Goal: Information Seeking & Learning: Check status

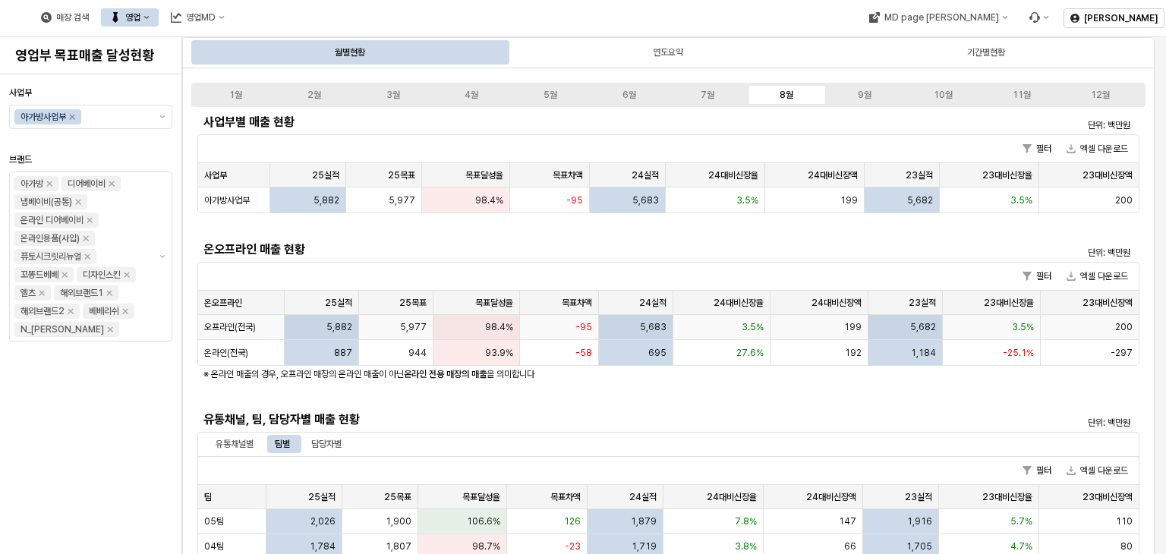
scroll to position [228, 0]
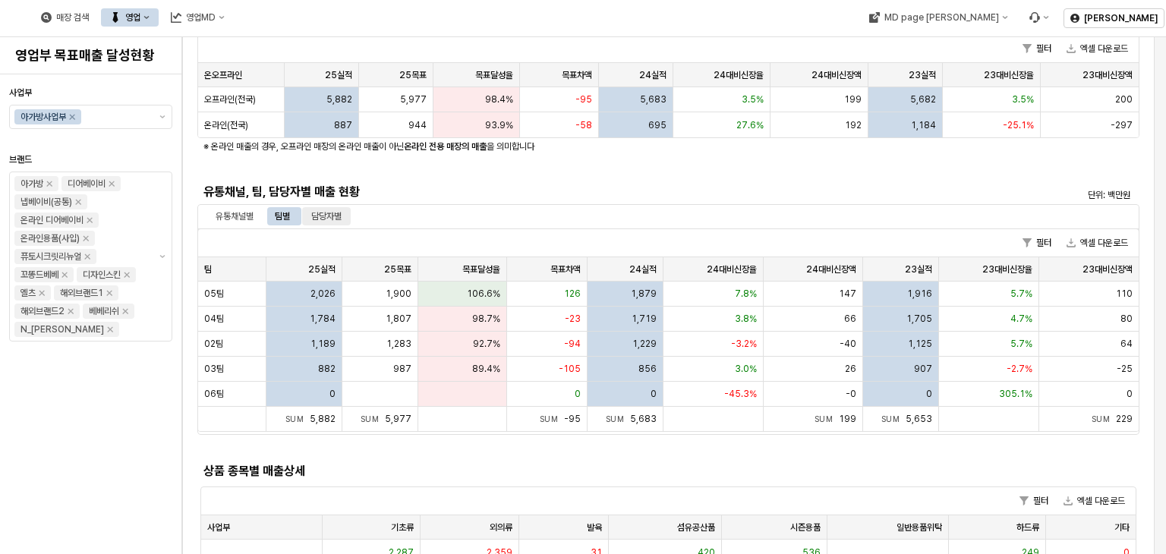
click at [322, 216] on div "담당자별" at bounding box center [326, 216] width 30 height 18
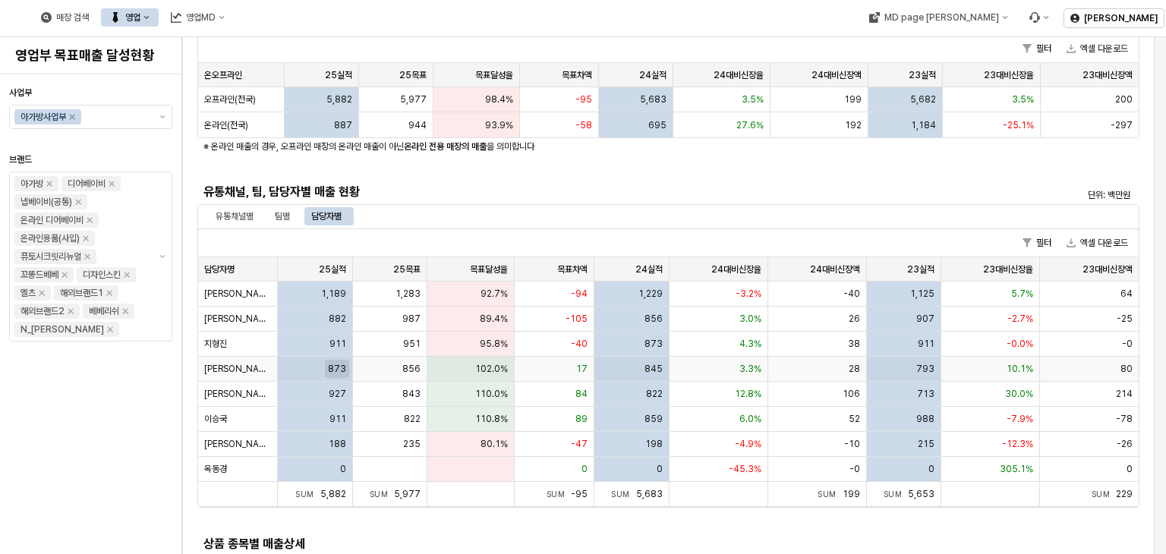
click at [338, 372] on span "873" at bounding box center [337, 369] width 18 height 12
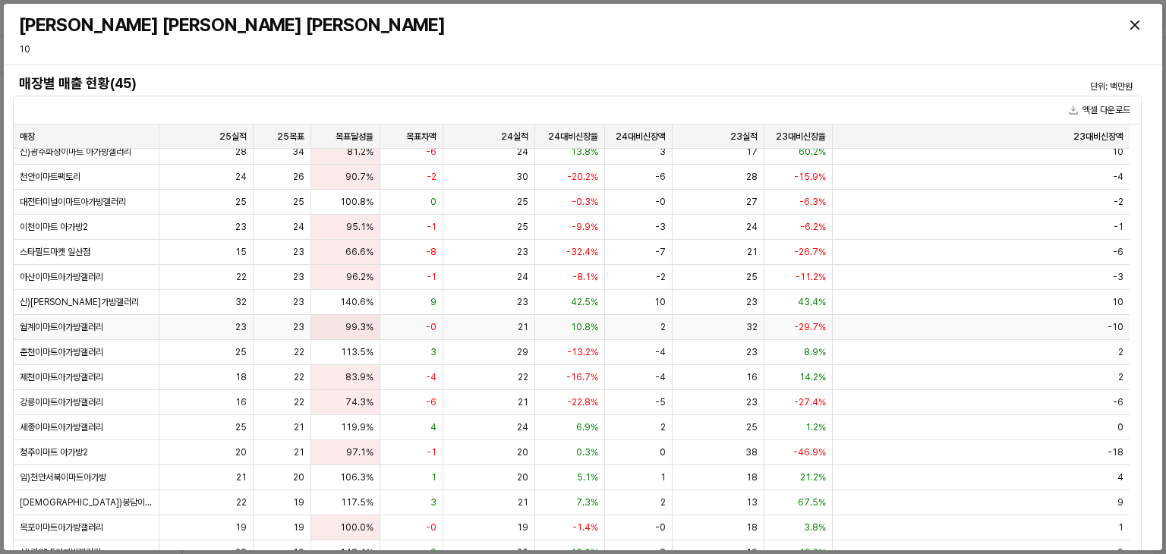
scroll to position [0, 0]
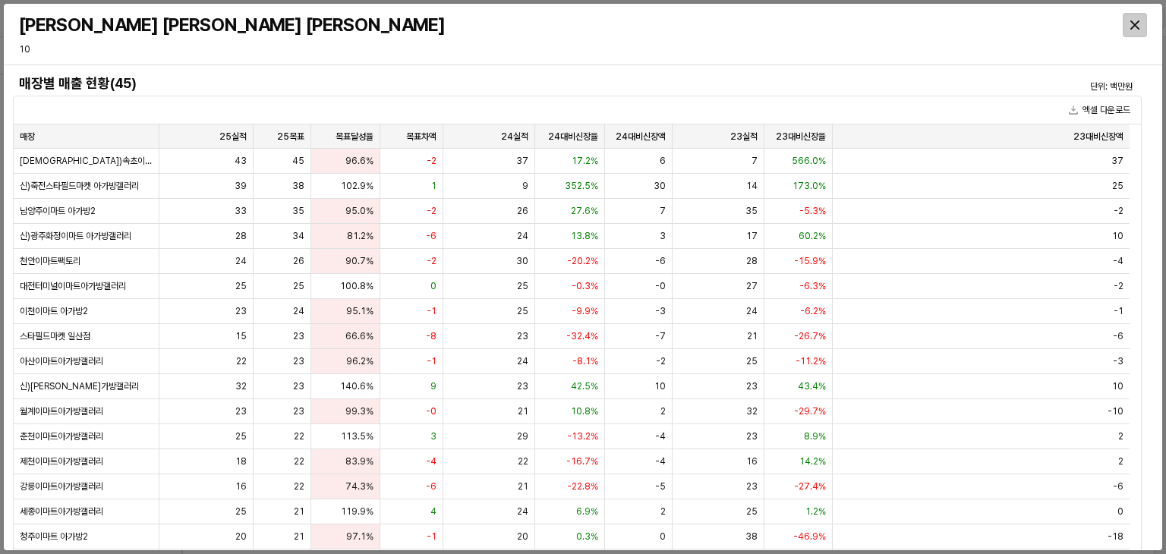
click at [1144, 25] on div "Close" at bounding box center [1134, 25] width 23 height 23
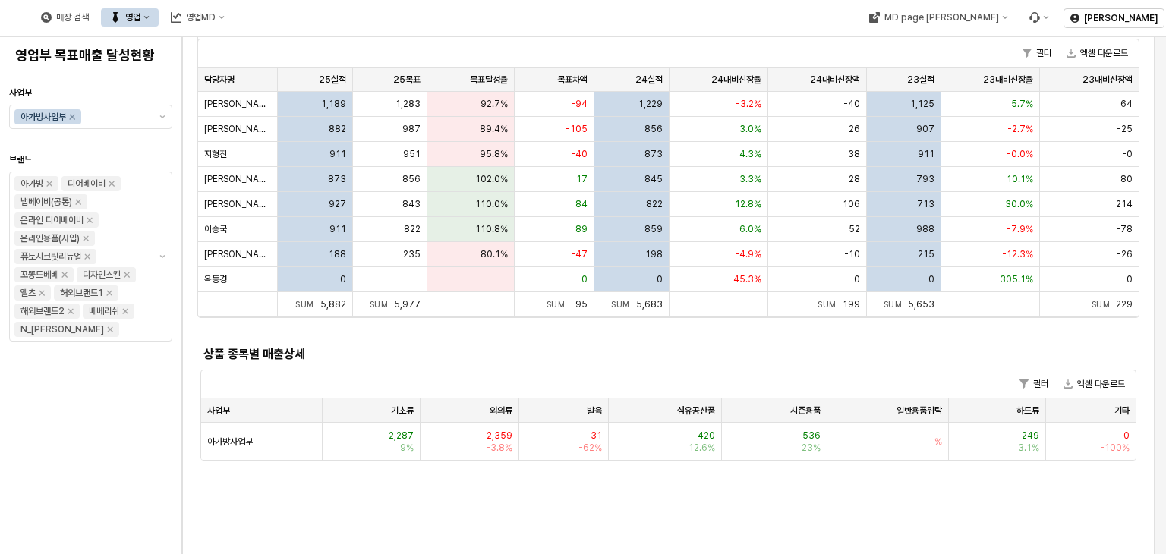
scroll to position [455, 0]
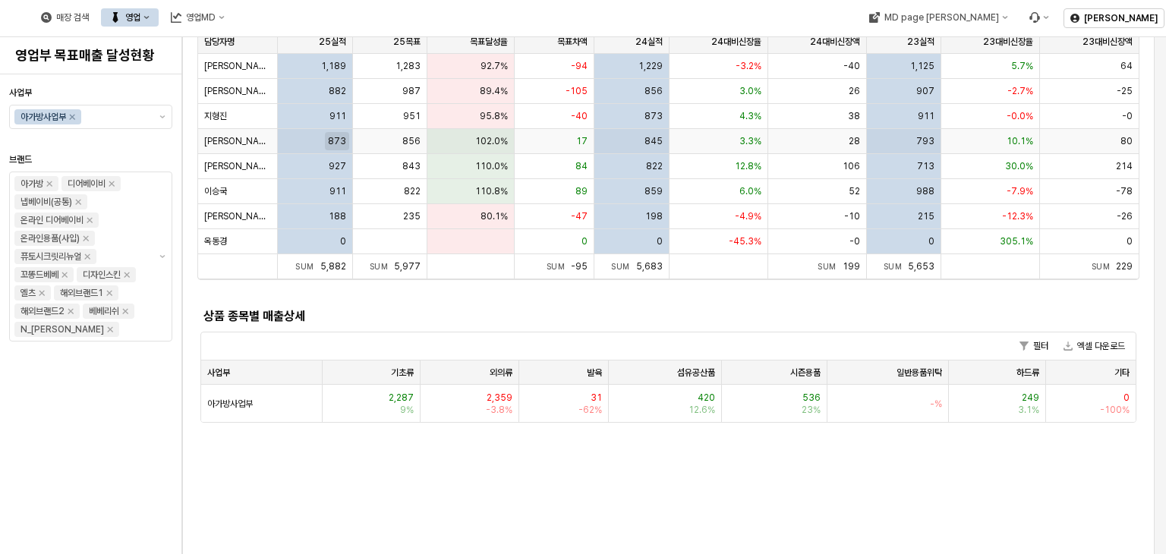
click at [336, 141] on span "873" at bounding box center [337, 141] width 18 height 12
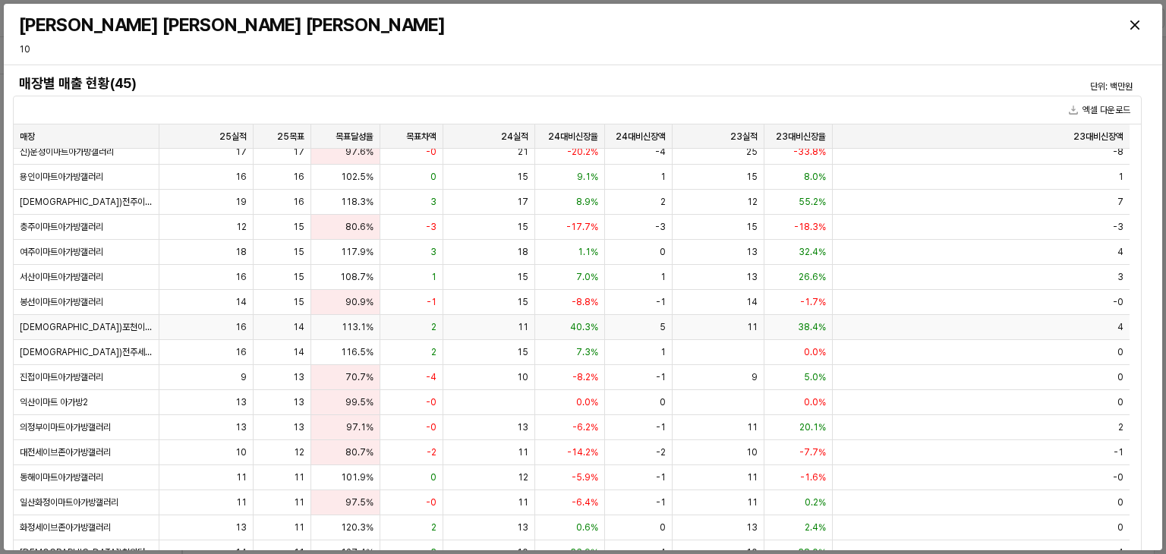
scroll to position [650, 0]
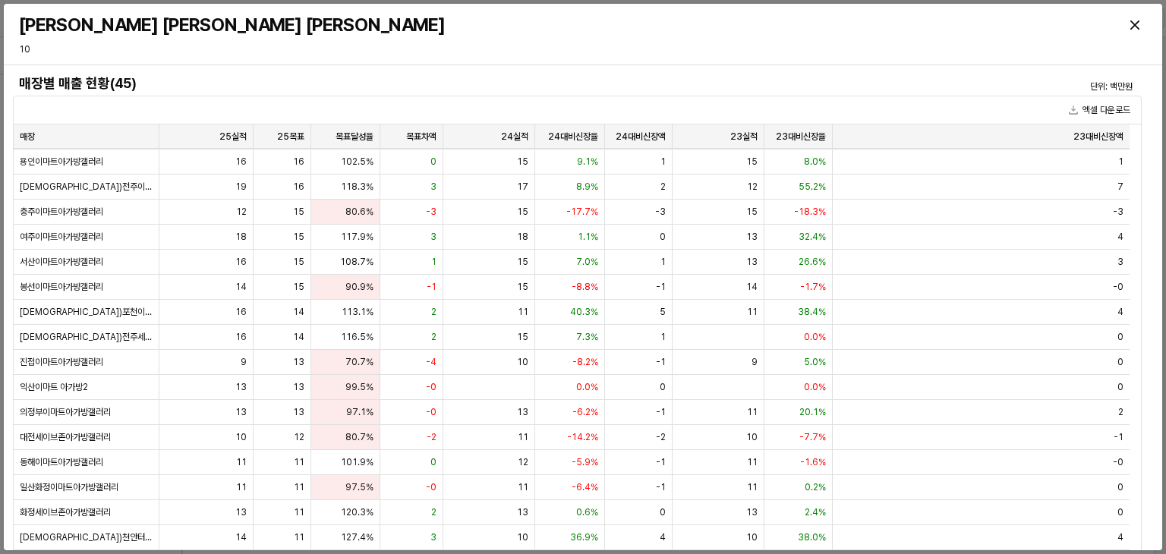
click at [398, 329] on div "2" at bounding box center [411, 337] width 63 height 25
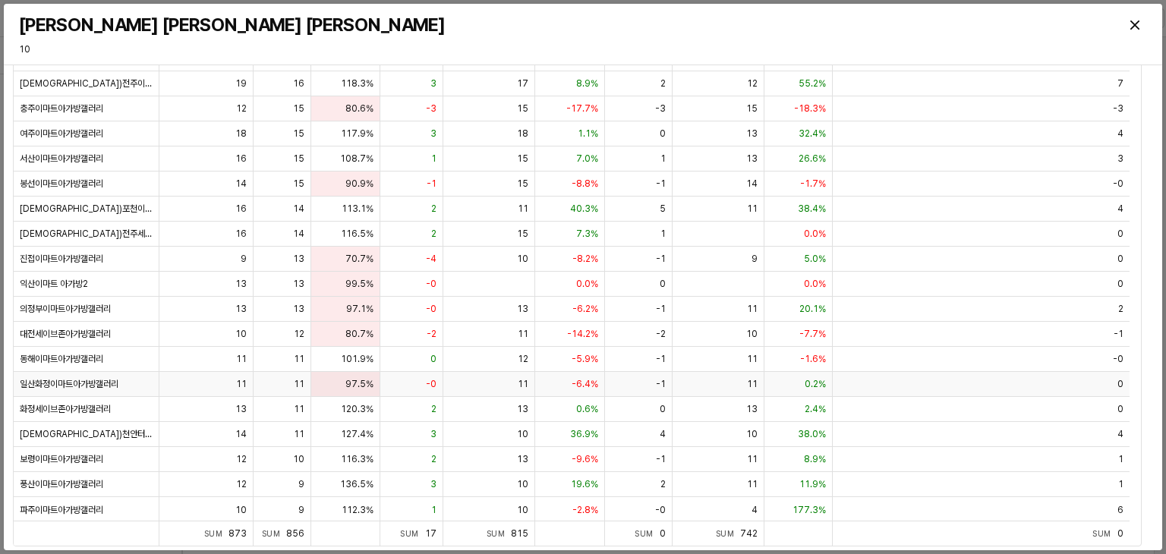
click at [355, 383] on span "97.5%" at bounding box center [359, 384] width 28 height 12
click at [364, 257] on span "70.7%" at bounding box center [359, 259] width 28 height 12
click at [363, 280] on span "99.5%" at bounding box center [359, 284] width 28 height 12
click at [352, 336] on span "80.7%" at bounding box center [359, 334] width 28 height 12
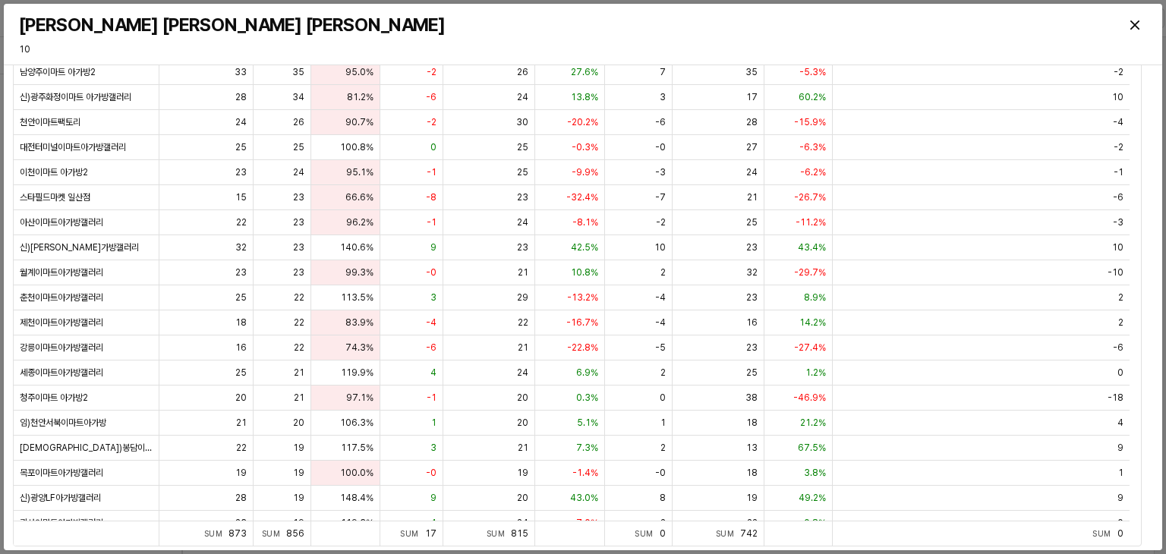
scroll to position [0, 0]
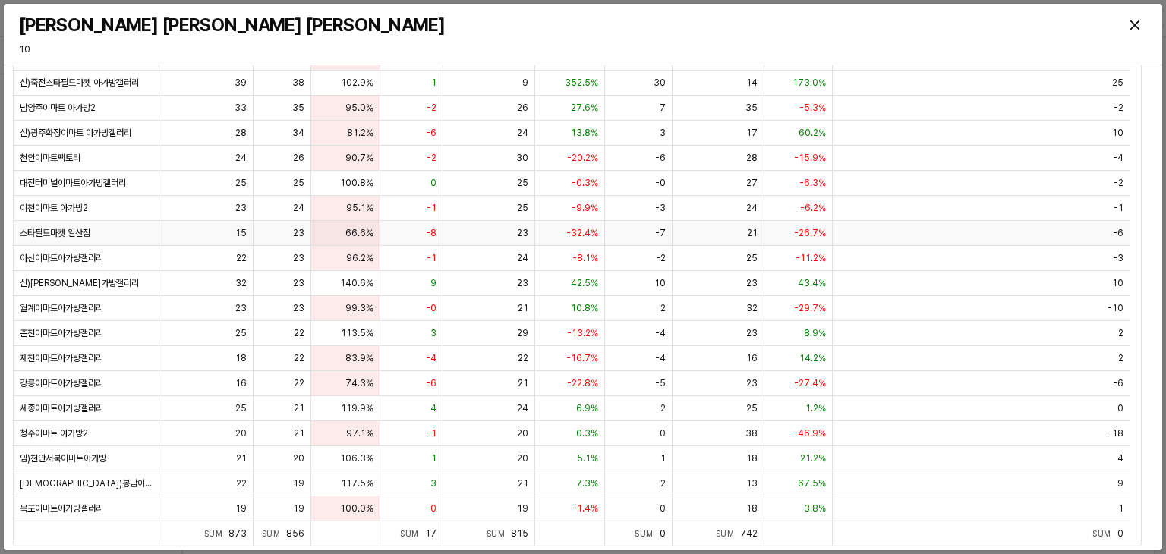
click at [356, 224] on div "66.6%" at bounding box center [345, 233] width 69 height 25
click at [364, 384] on span "74.3%" at bounding box center [359, 383] width 28 height 12
click at [580, 386] on span "-22.8%" at bounding box center [582, 383] width 31 height 12
click at [358, 382] on span "74.3%" at bounding box center [359, 383] width 28 height 12
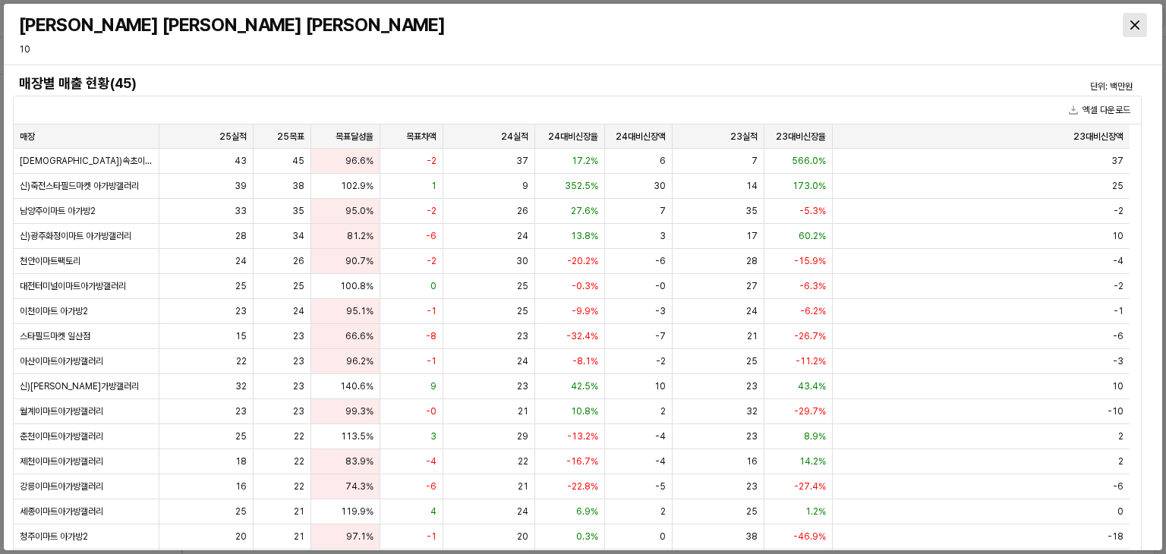
click at [1133, 22] on icon "Close" at bounding box center [1134, 24] width 9 height 9
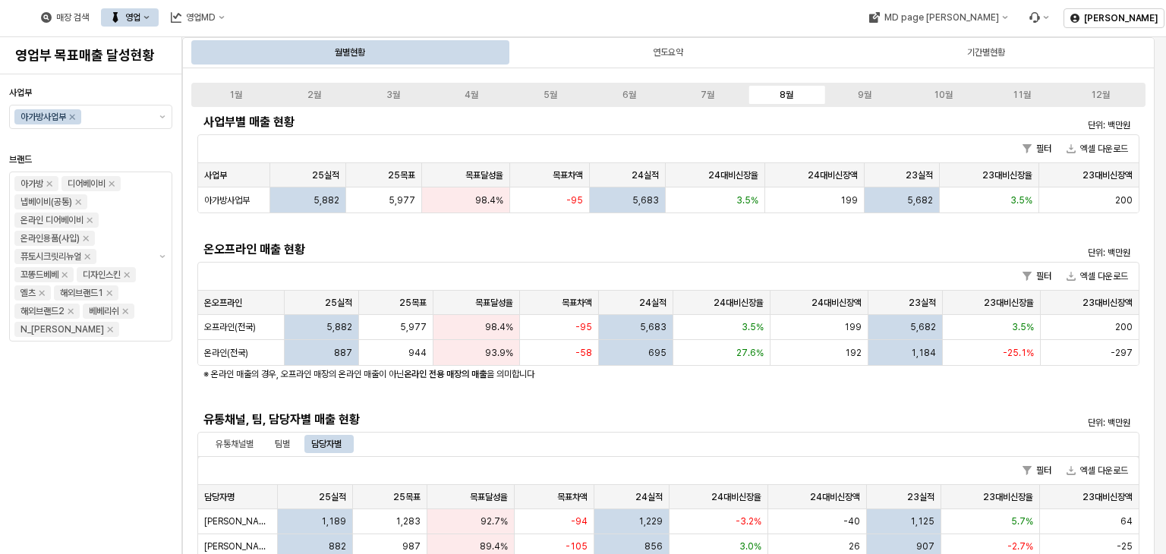
click at [150, 20] on icon "영업" at bounding box center [146, 17] width 6 height 6
click at [283, 74] on div "매장상세 현황" at bounding box center [299, 71] width 80 height 12
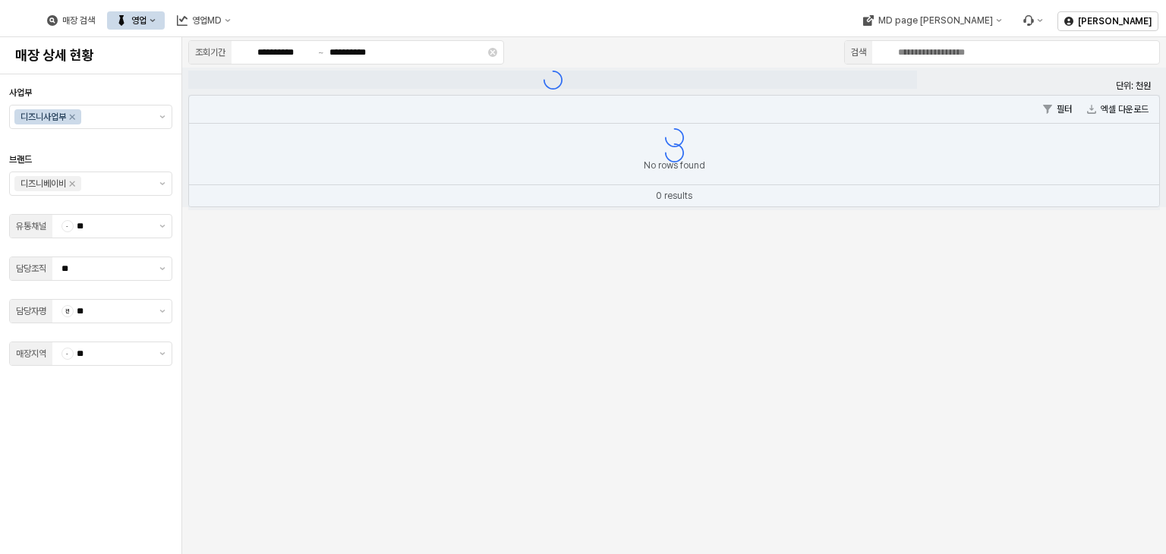
type input "**"
click at [162, 116] on icon "제안 사항 표시" at bounding box center [162, 116] width 5 height 3
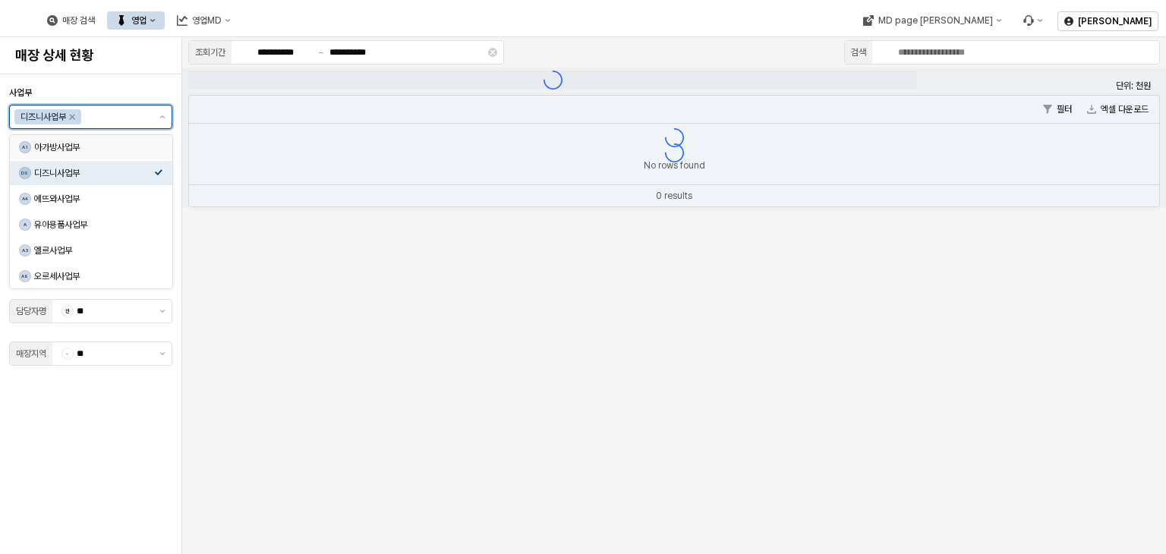
click at [81, 150] on div "아가방사업부" at bounding box center [94, 147] width 120 height 12
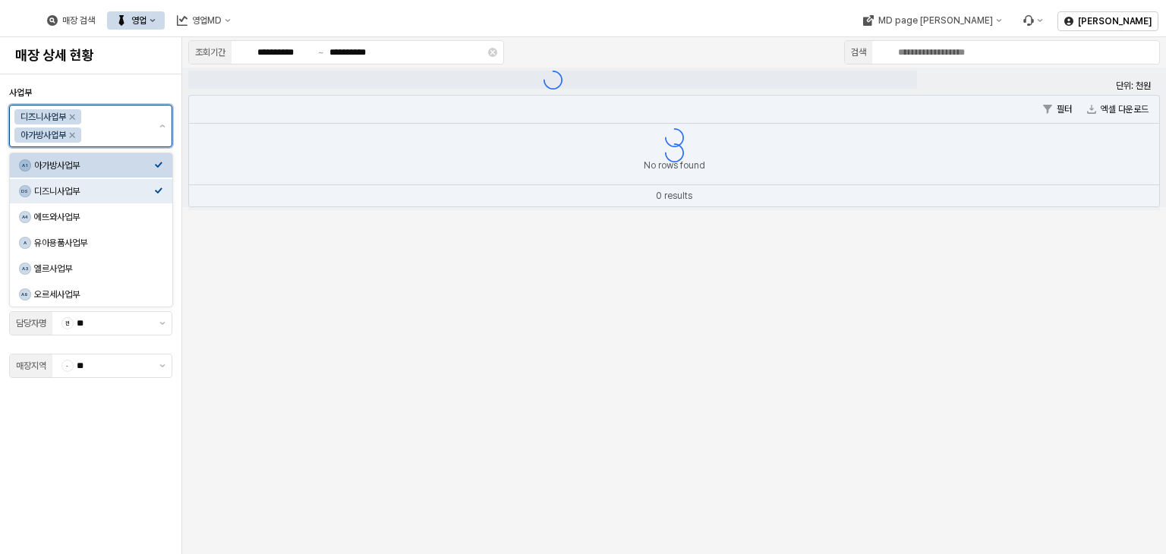
click at [70, 108] on div "디즈니사업부" at bounding box center [48, 117] width 70 height 18
click at [74, 115] on icon "Remove 디즈니사업부" at bounding box center [72, 117] width 12 height 12
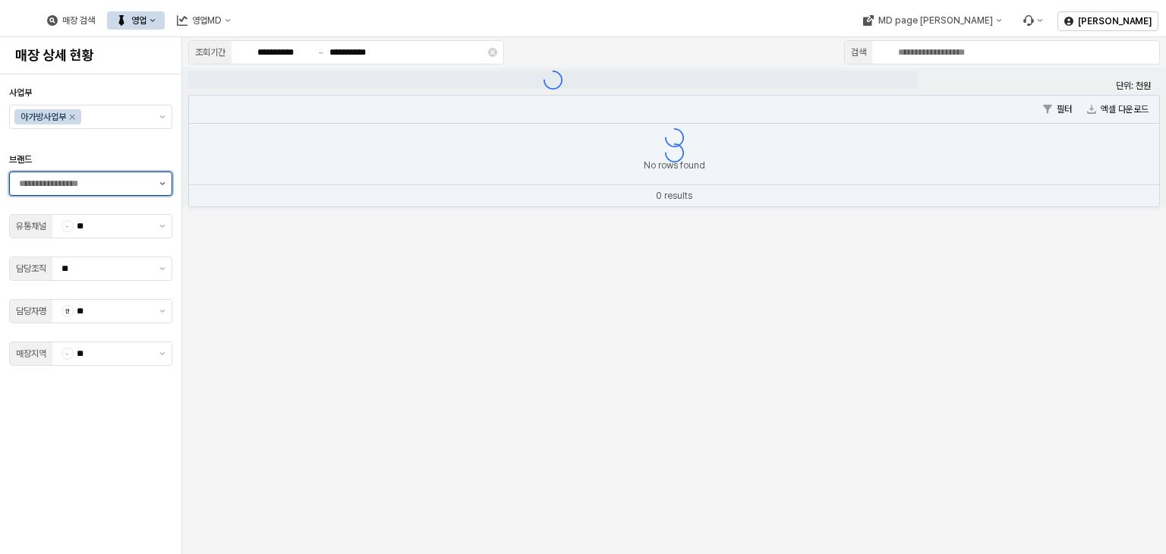
click at [157, 182] on button "제안 사항 표시" at bounding box center [162, 183] width 18 height 23
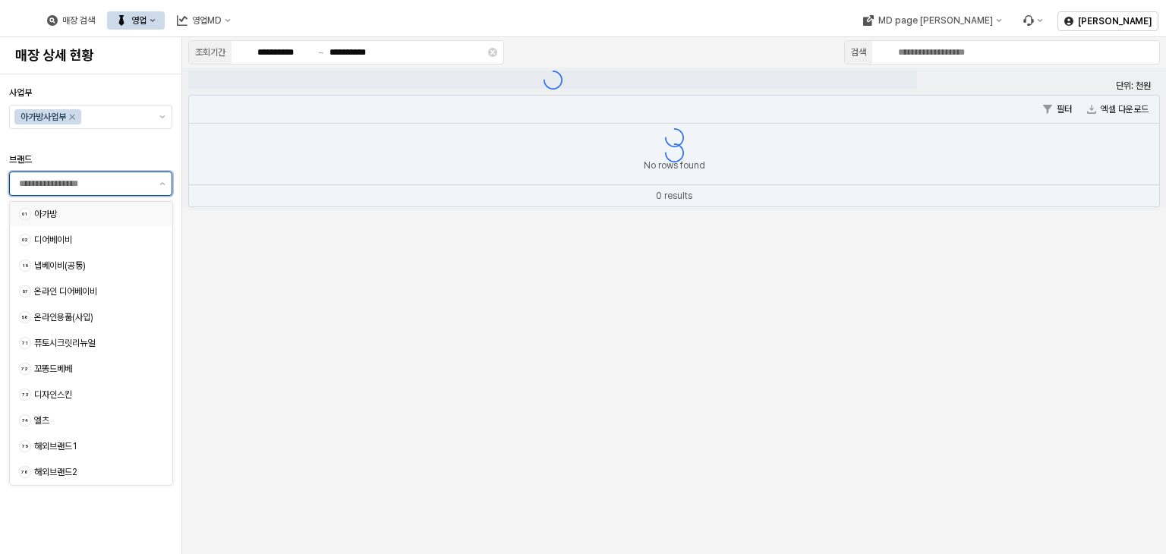
click at [67, 212] on div "아가방" at bounding box center [94, 214] width 120 height 12
click at [65, 236] on div "디어베이비" at bounding box center [94, 240] width 120 height 12
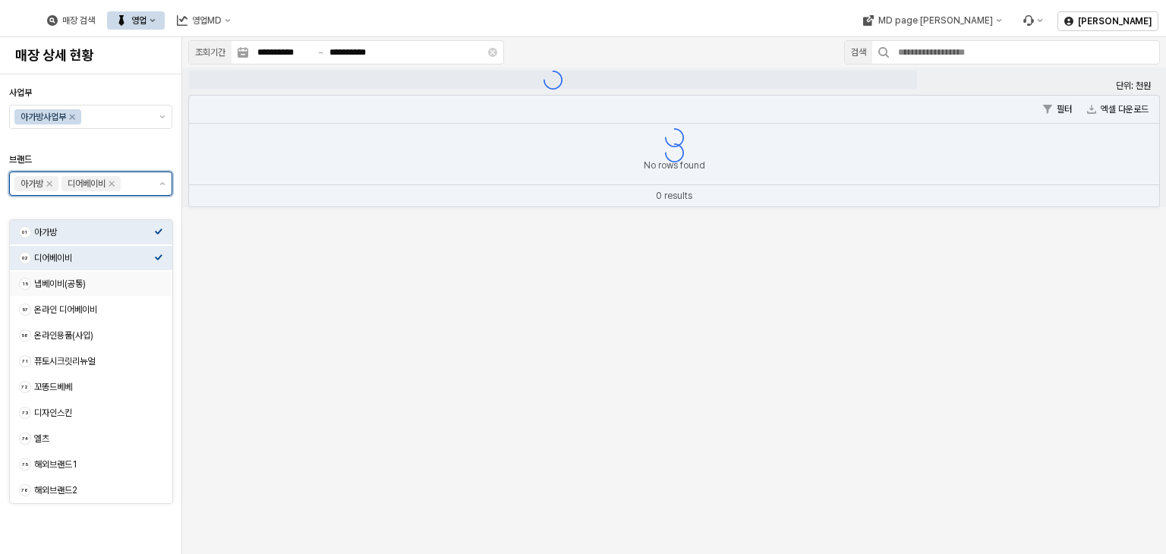
click at [76, 281] on div "냅베이비(공통)" at bounding box center [94, 284] width 120 height 12
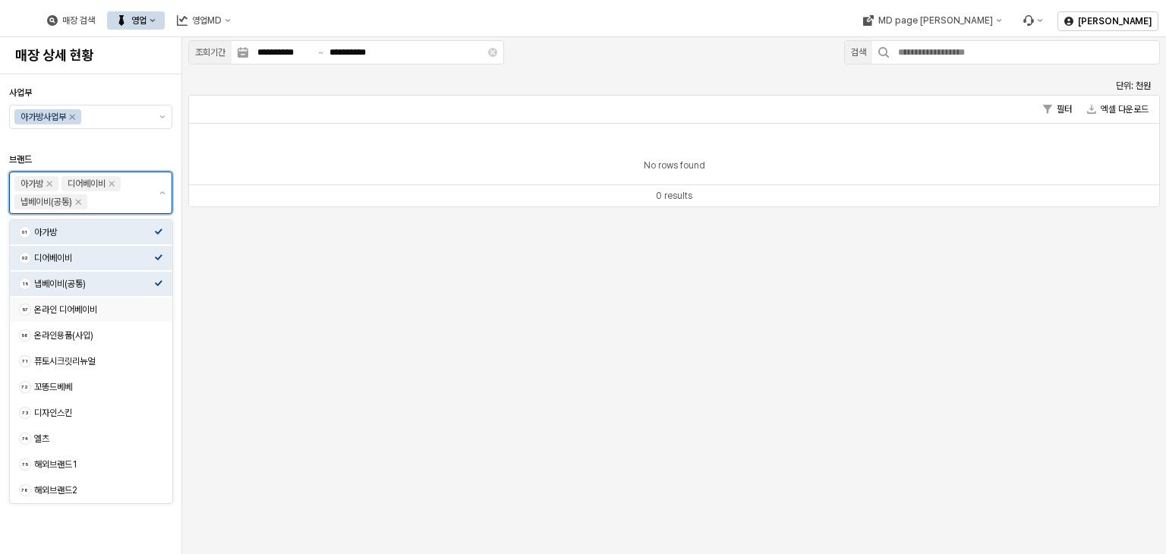
click at [81, 307] on div "온라인 디어베이비" at bounding box center [94, 310] width 120 height 12
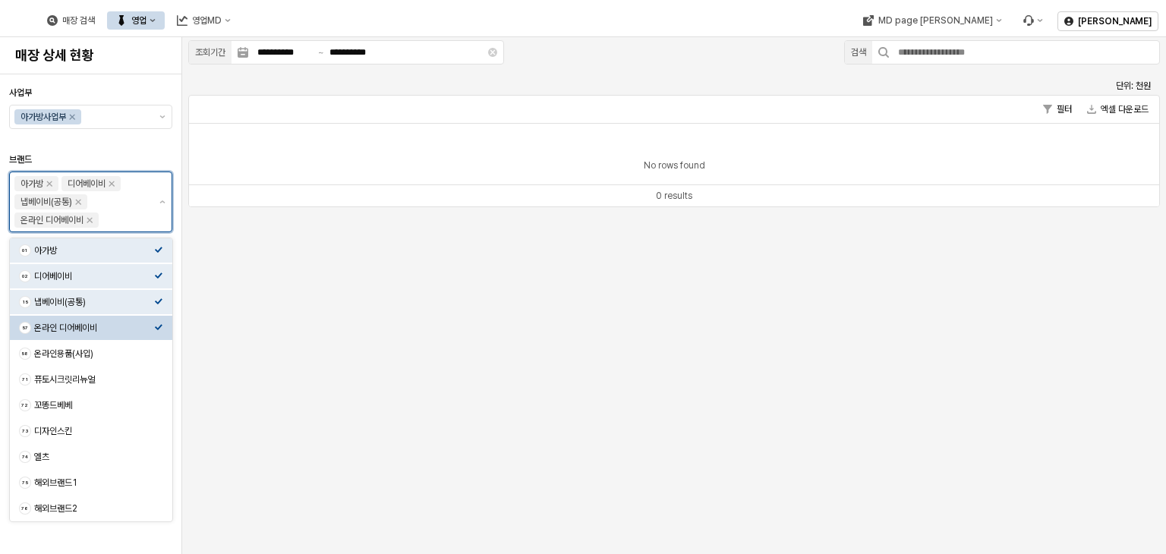
click at [84, 331] on div "온라인 디어베이비" at bounding box center [94, 328] width 120 height 12
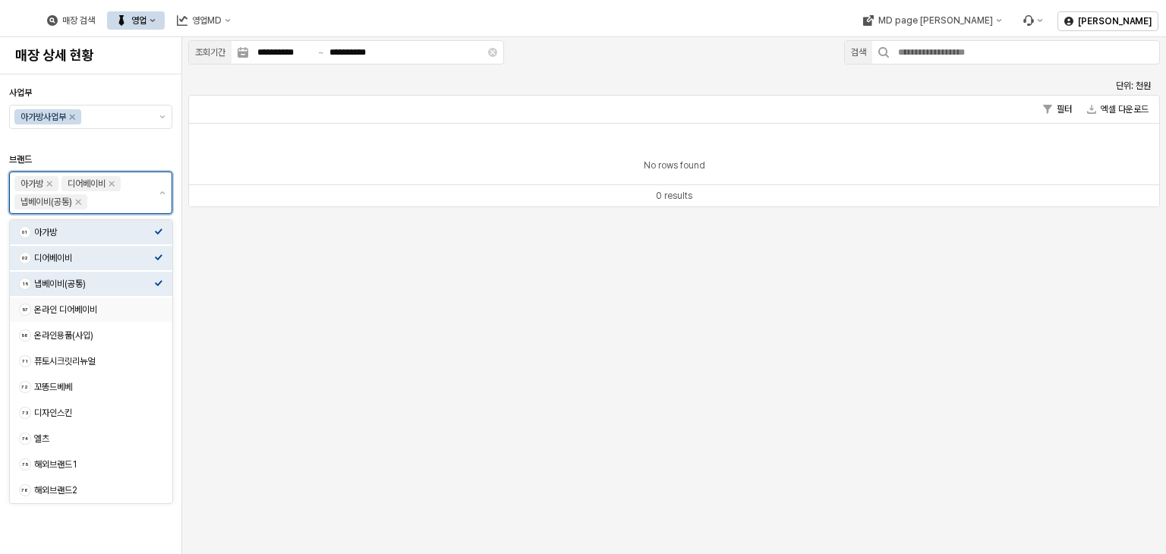
click at [90, 310] on div "온라인 디어베이비" at bounding box center [94, 310] width 120 height 12
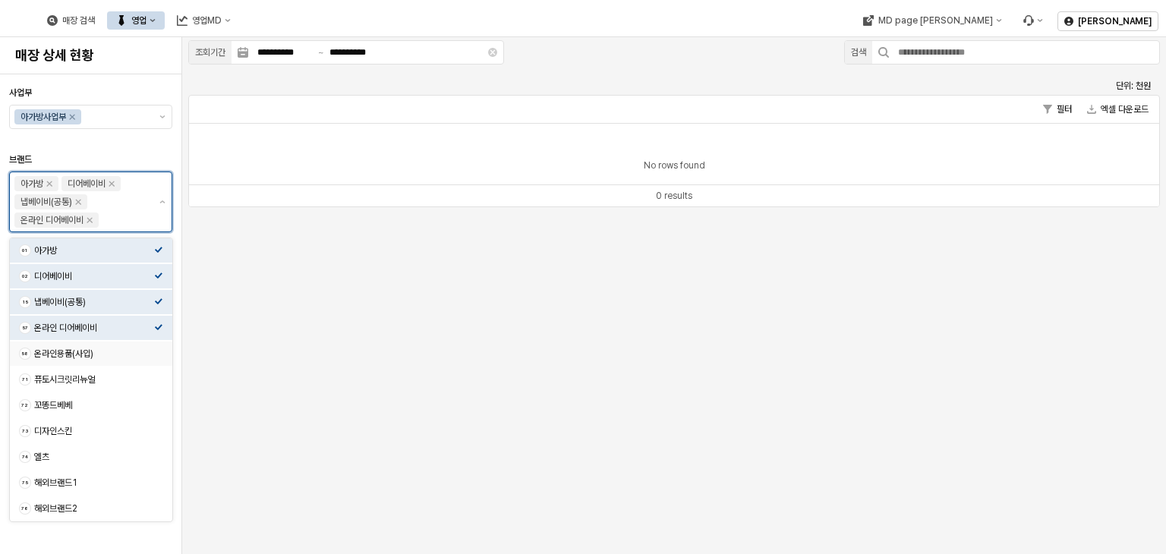
click at [90, 358] on div "온라인용품(사입)" at bounding box center [94, 354] width 120 height 12
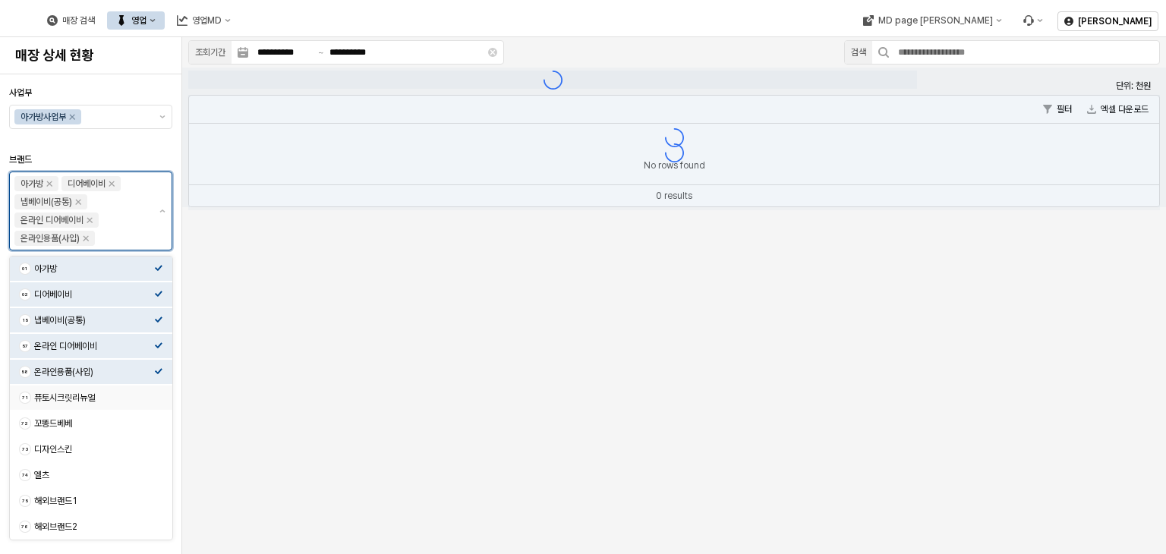
click at [89, 401] on div "퓨토시크릿리뉴얼" at bounding box center [94, 398] width 120 height 12
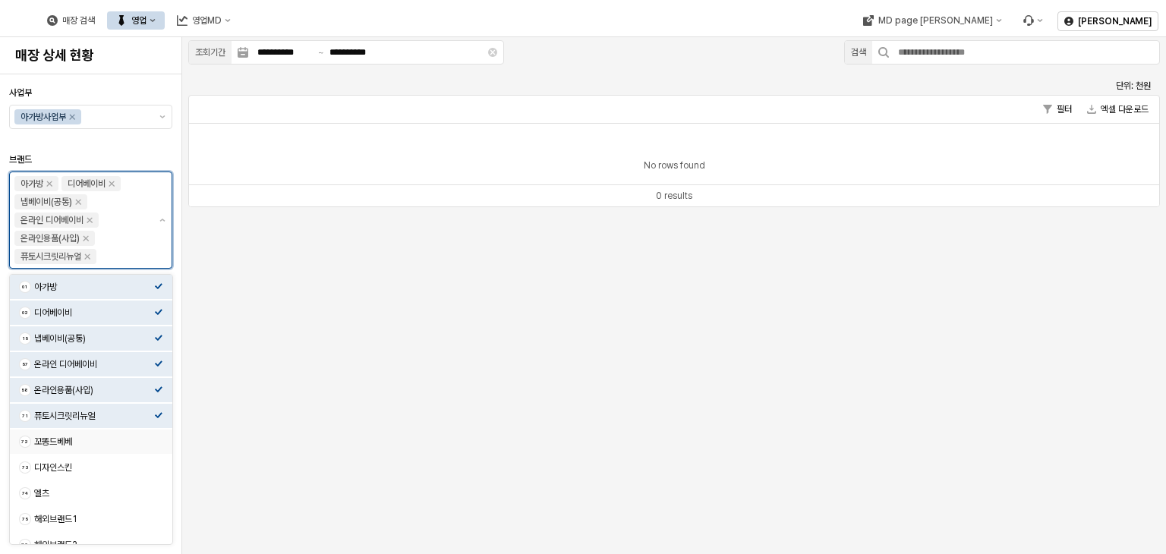
click at [82, 442] on div "꼬똥드베베" at bounding box center [94, 442] width 120 height 12
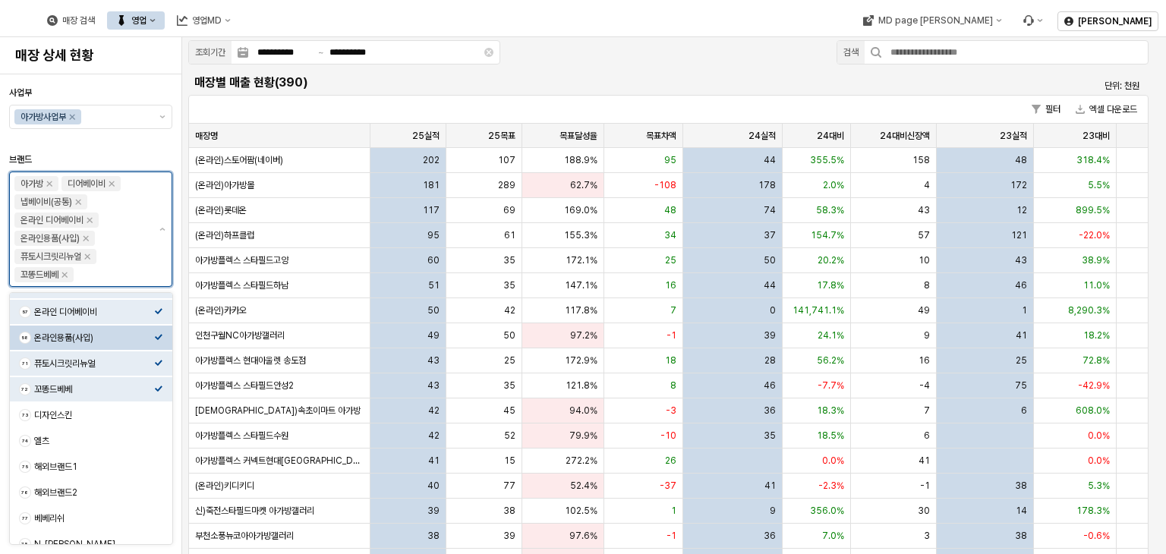
scroll to position [76, 0]
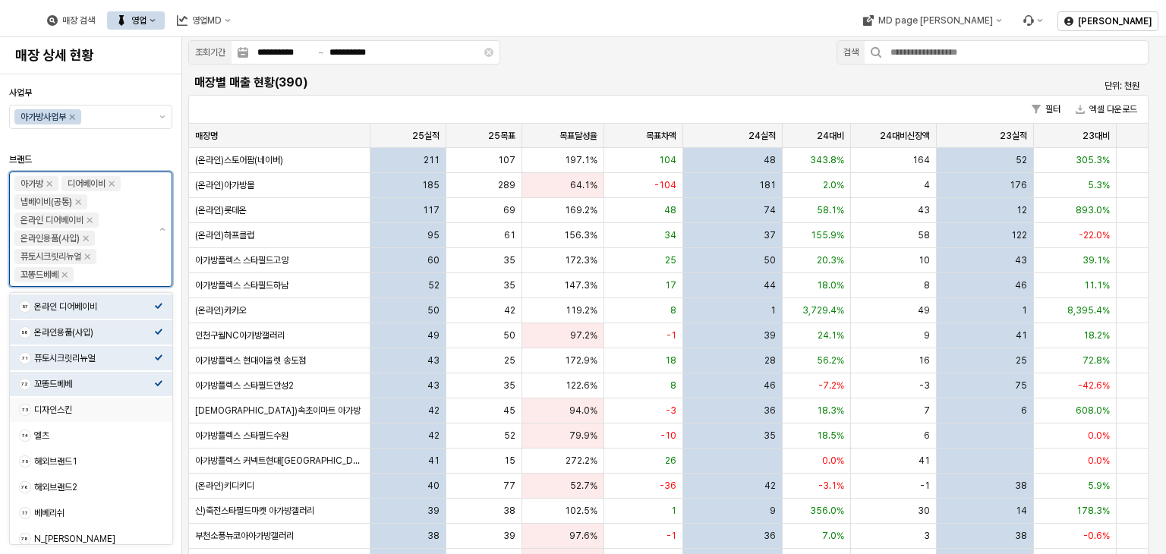
click at [76, 408] on div "디자인스킨" at bounding box center [94, 410] width 120 height 12
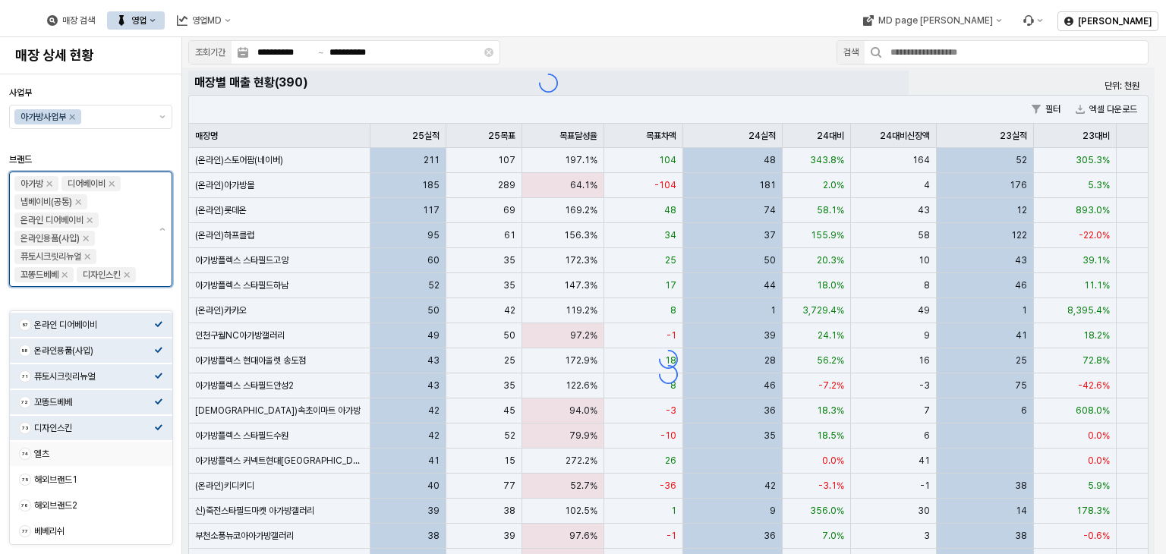
click at [71, 449] on div "엘츠" at bounding box center [94, 454] width 120 height 12
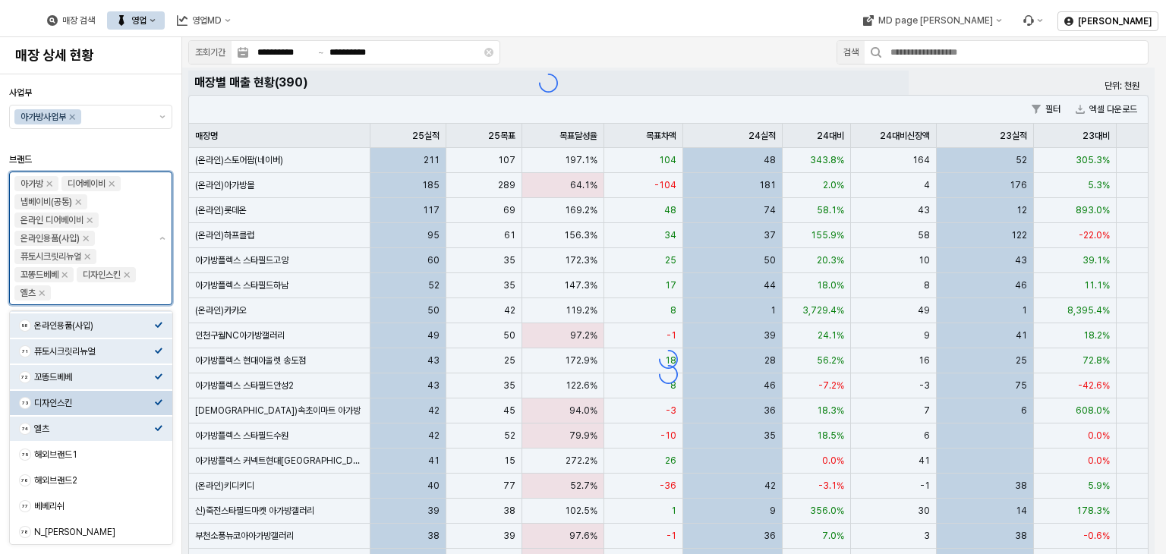
scroll to position [100, 0]
click at [83, 454] on div "해외브랜드1" at bounding box center [94, 455] width 120 height 12
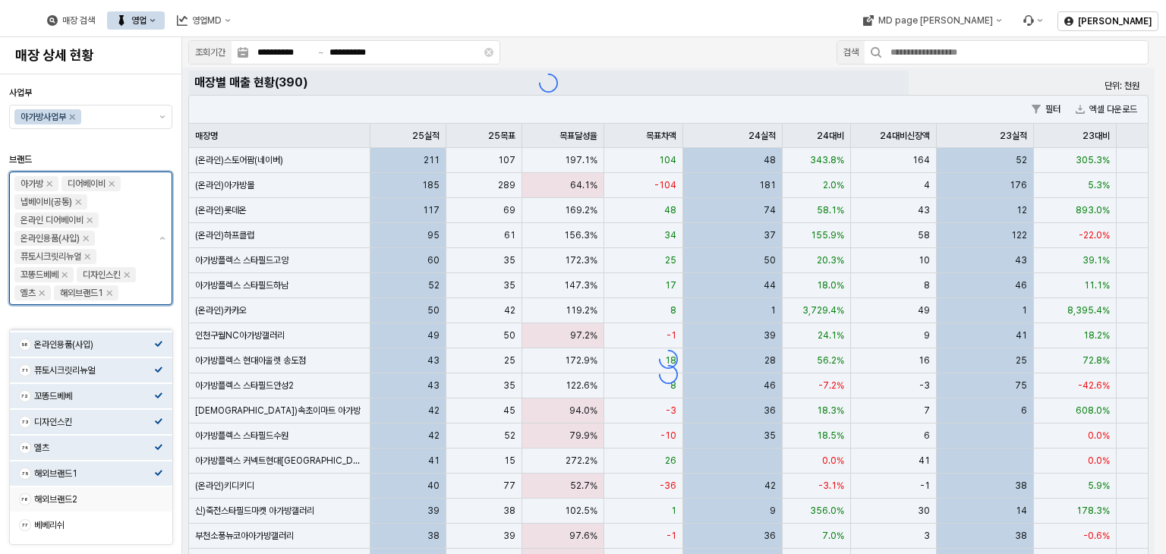
click at [85, 499] on div "해외브랜드2" at bounding box center [94, 499] width 120 height 12
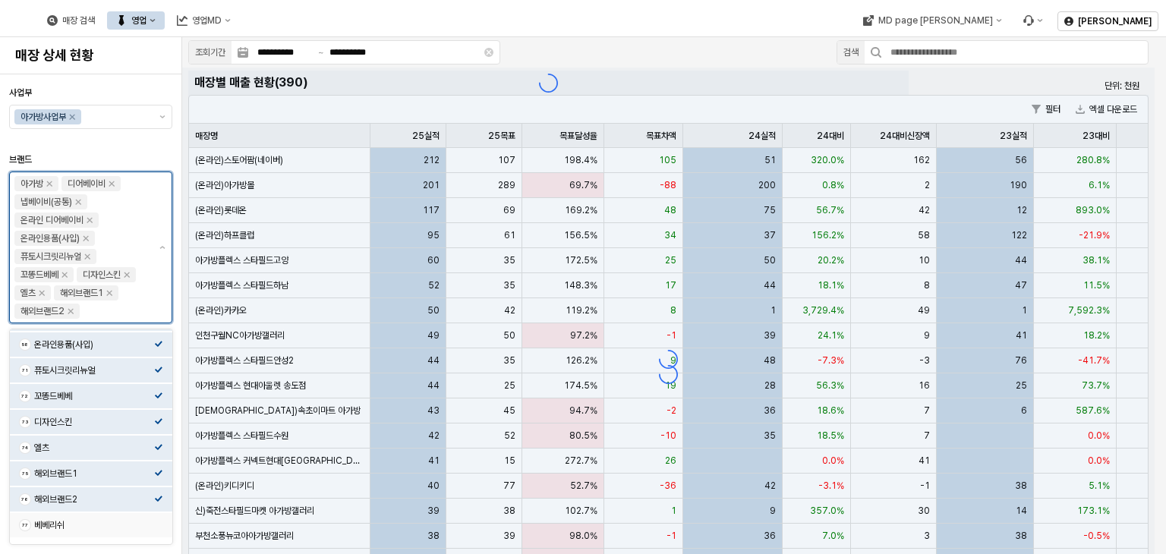
click at [89, 525] on div "베베리쉬" at bounding box center [94, 525] width 120 height 12
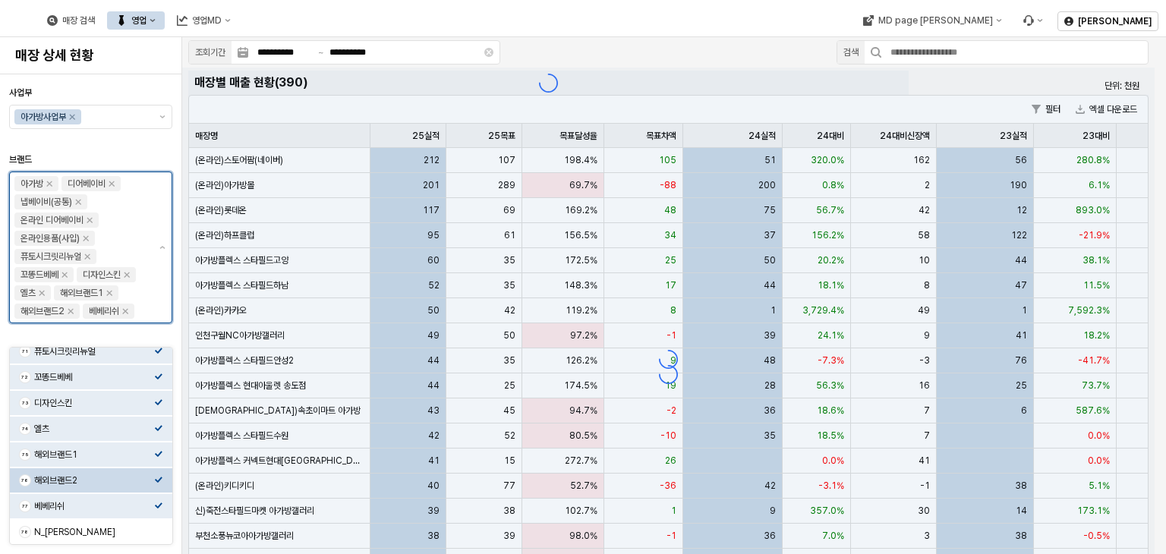
scroll to position [137, 0]
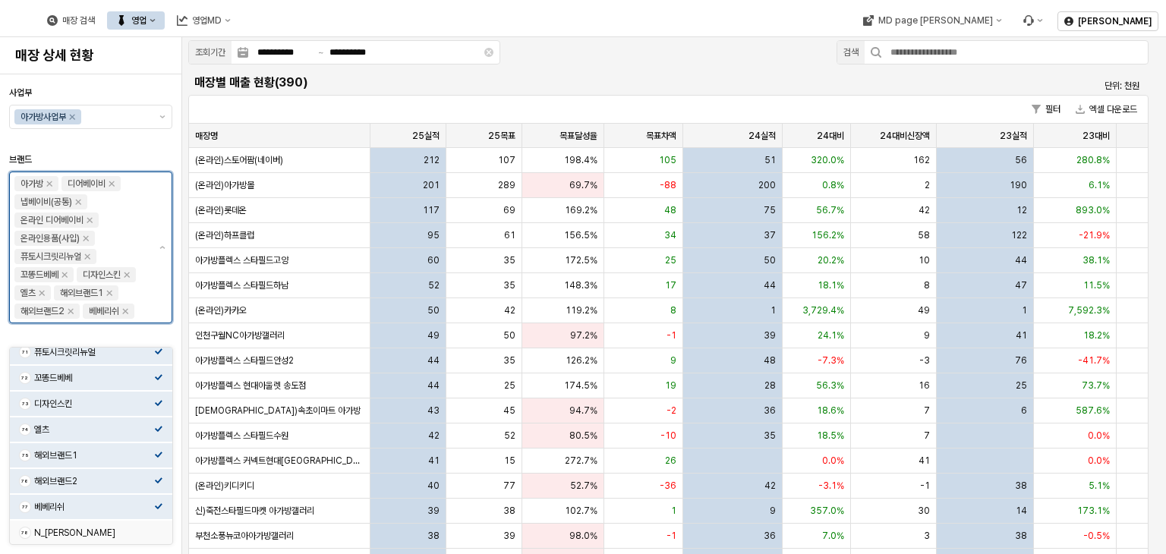
click at [107, 531] on div "N_[PERSON_NAME]" at bounding box center [94, 533] width 120 height 12
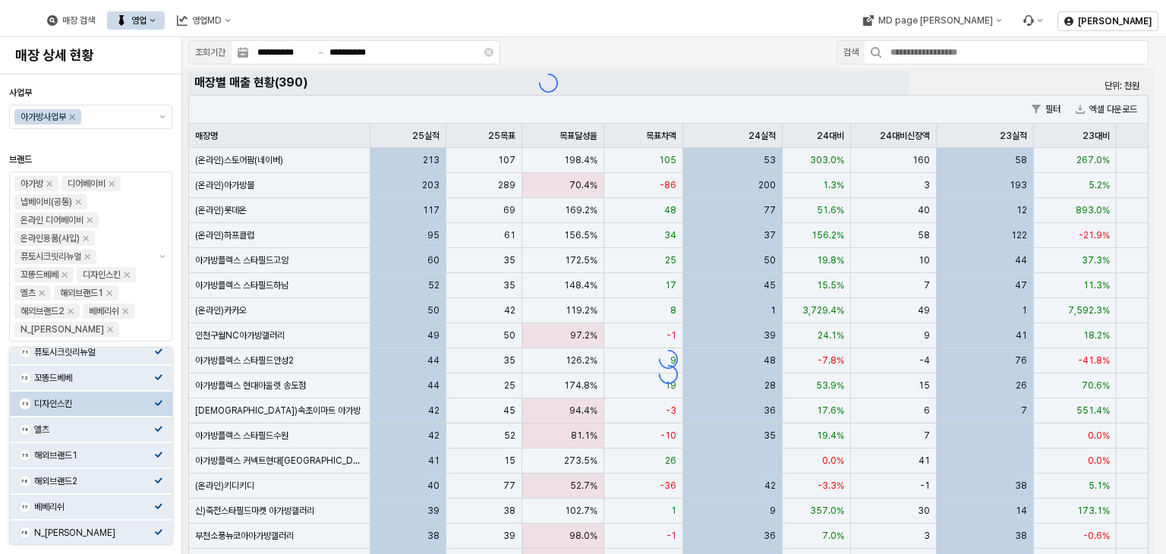
click at [152, 147] on div at bounding box center [90, 144] width 151 height 12
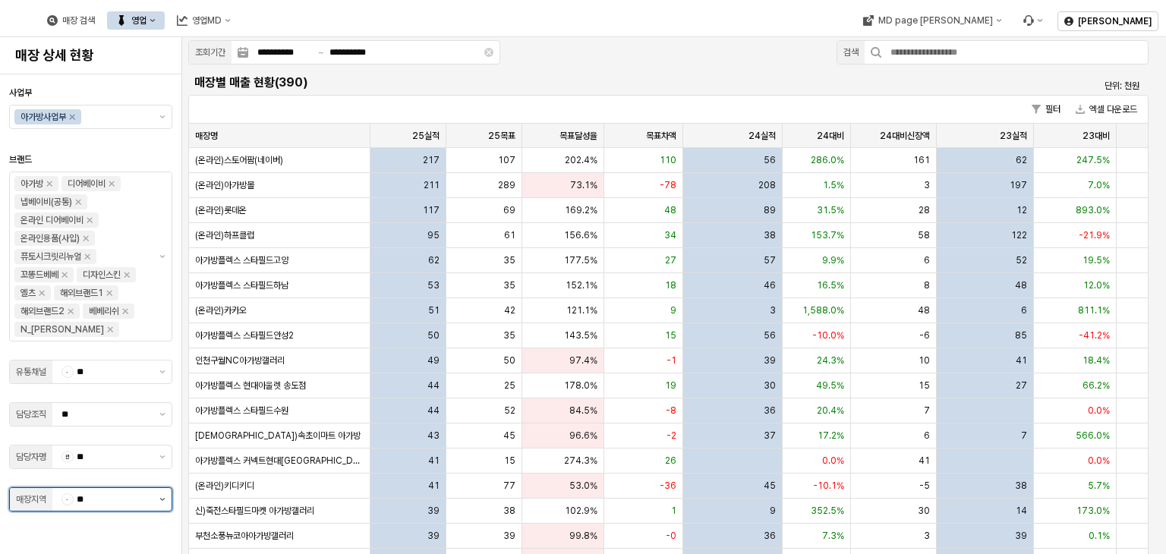
click at [164, 499] on icon "제안 사항 표시" at bounding box center [162, 499] width 6 height 3
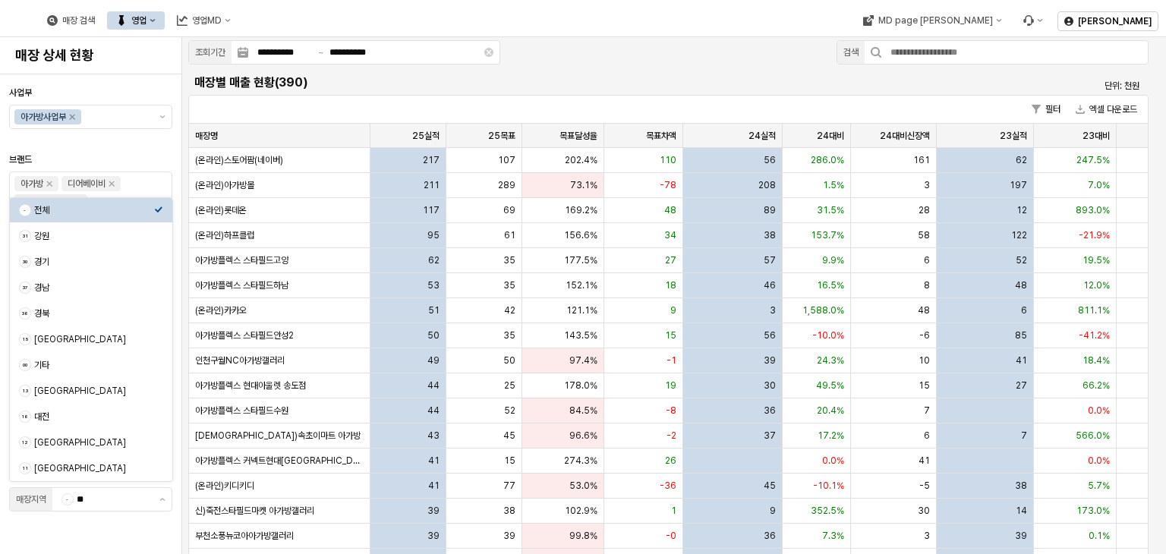
click at [156, 144] on div at bounding box center [90, 144] width 151 height 12
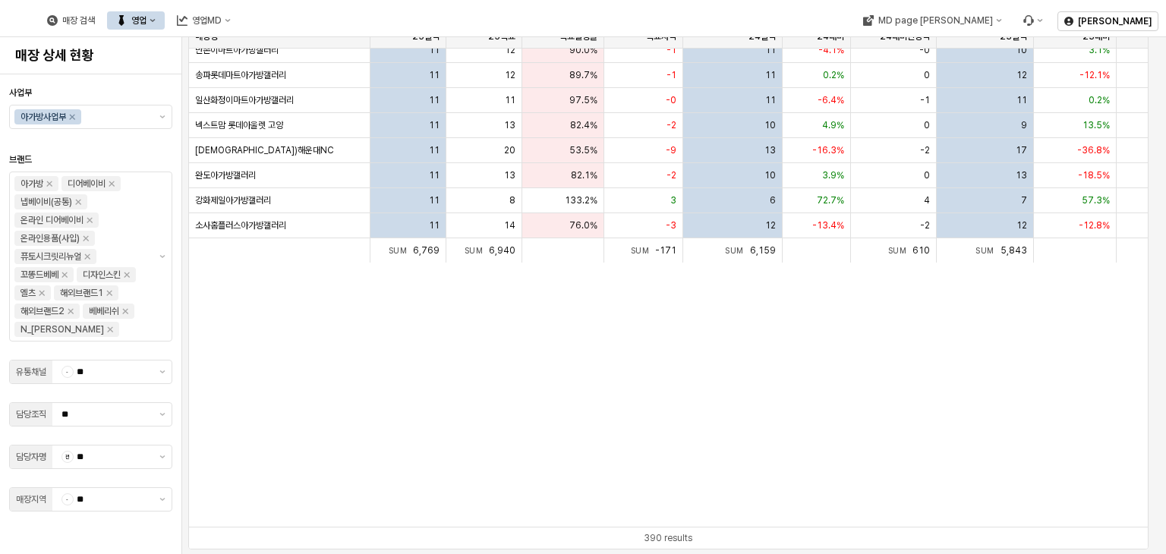
scroll to position [6517, 0]
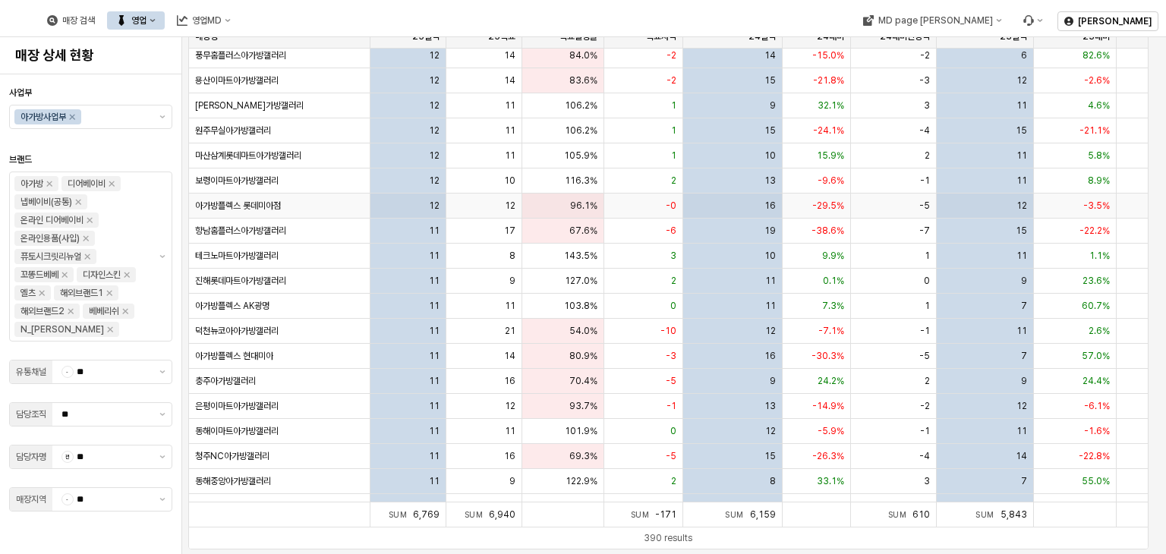
click at [1122, 203] on div "-0" at bounding box center [1165, 206] width 98 height 25
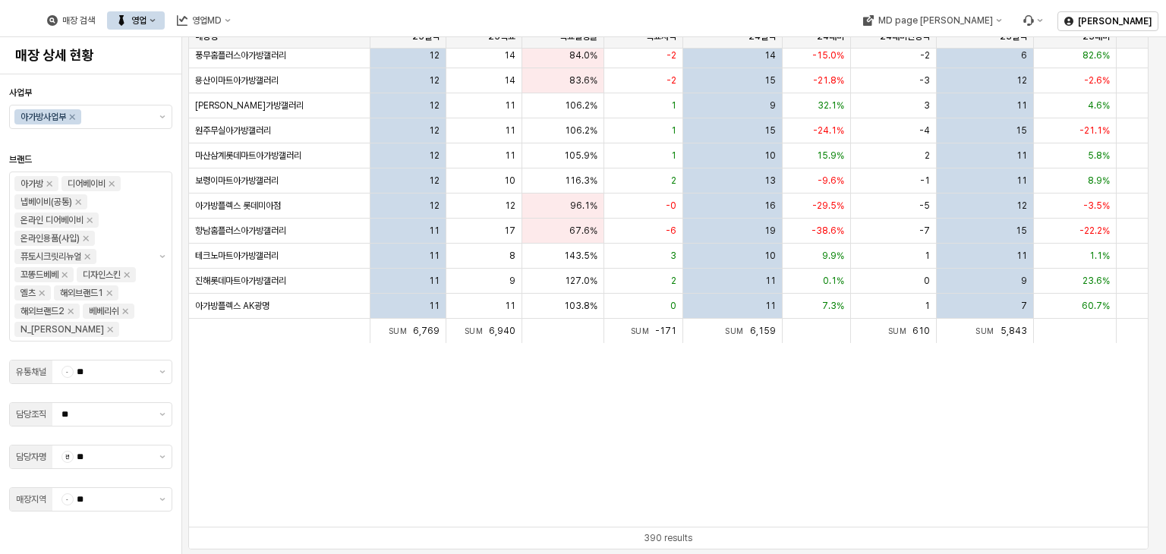
scroll to position [6087, 0]
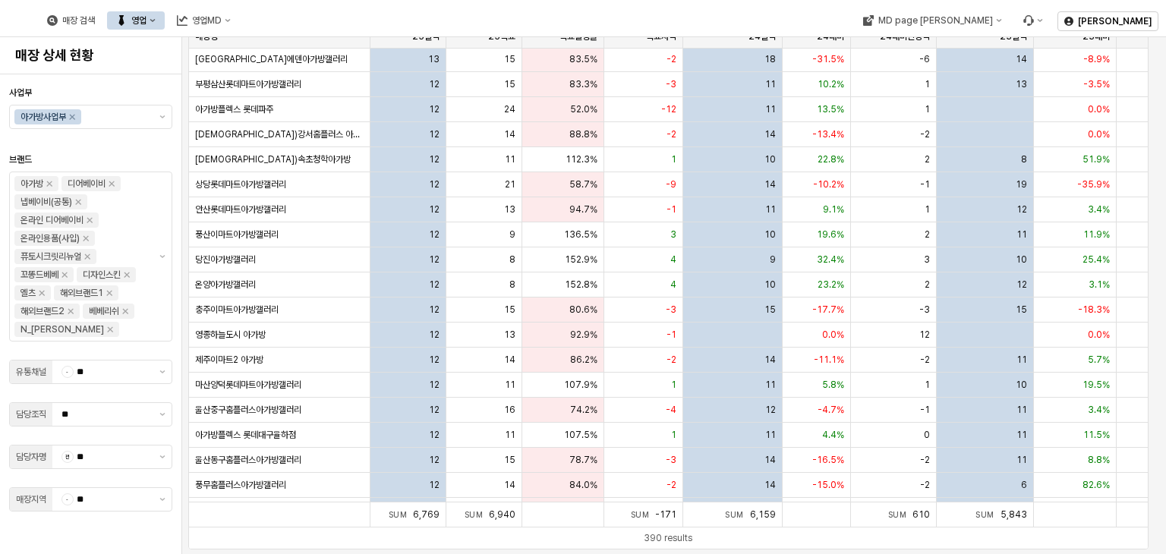
click at [1138, 276] on div at bounding box center [583, 277] width 1166 height 554
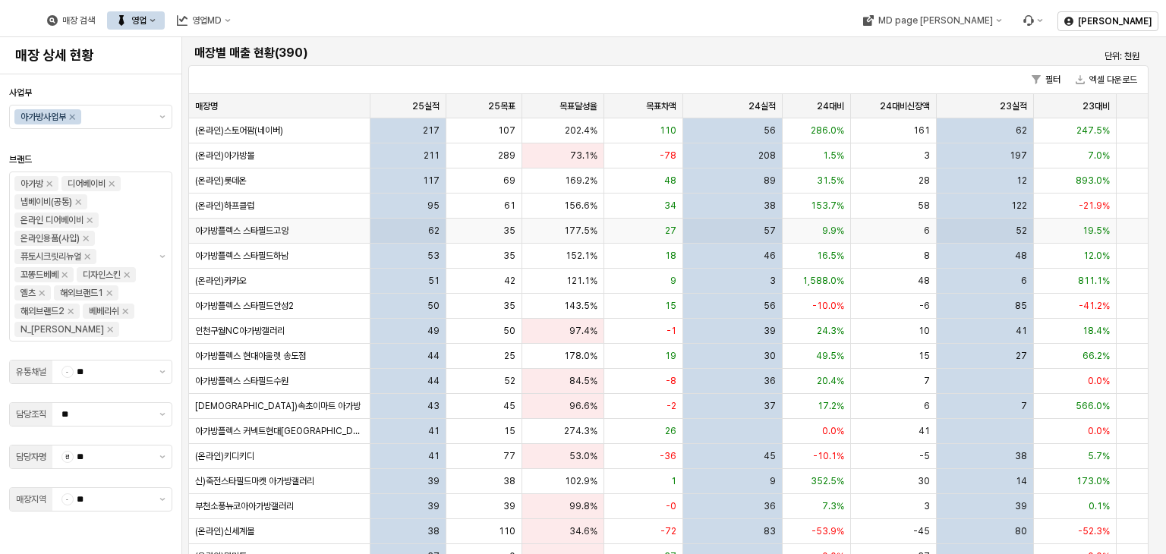
scroll to position [0, 0]
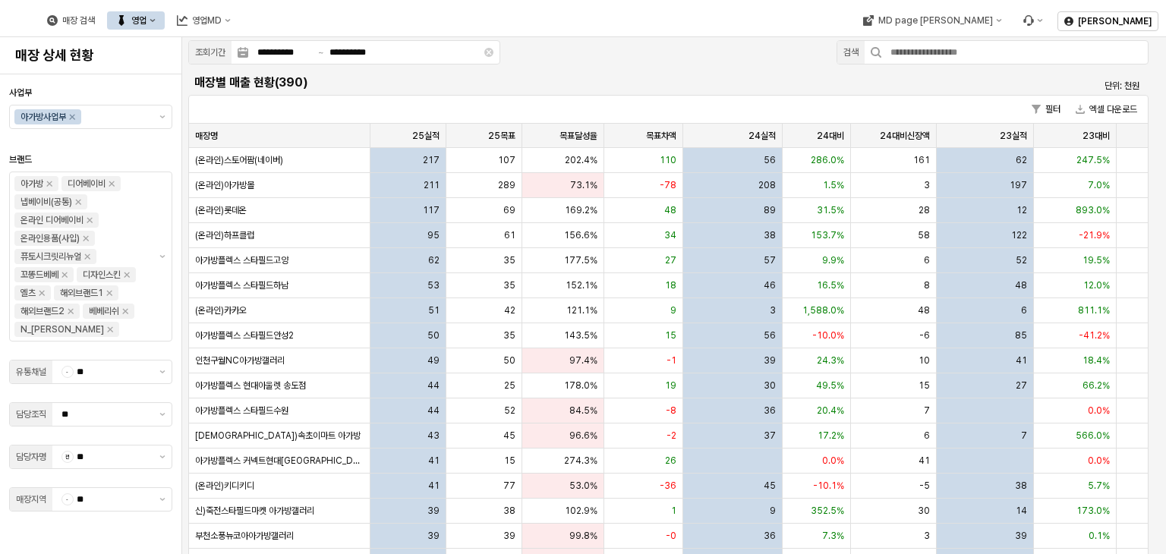
click at [165, 21] on button "영업" at bounding box center [136, 20] width 58 height 18
click at [307, 43] on div "목표매출 달성현황" at bounding box center [305, 48] width 80 height 12
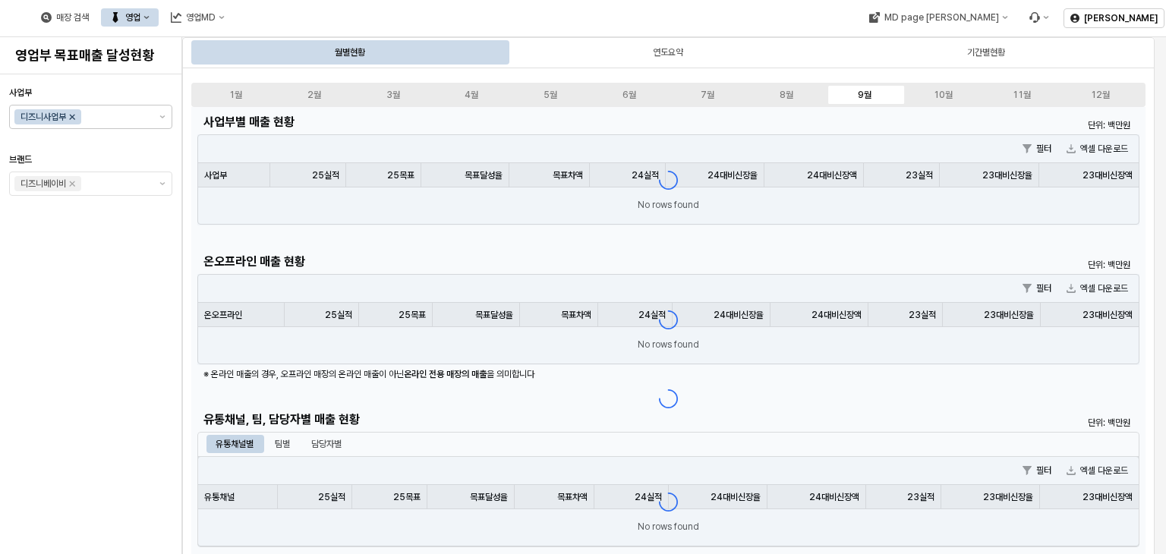
click at [74, 119] on icon "Remove 디즈니사업부" at bounding box center [72, 117] width 12 height 12
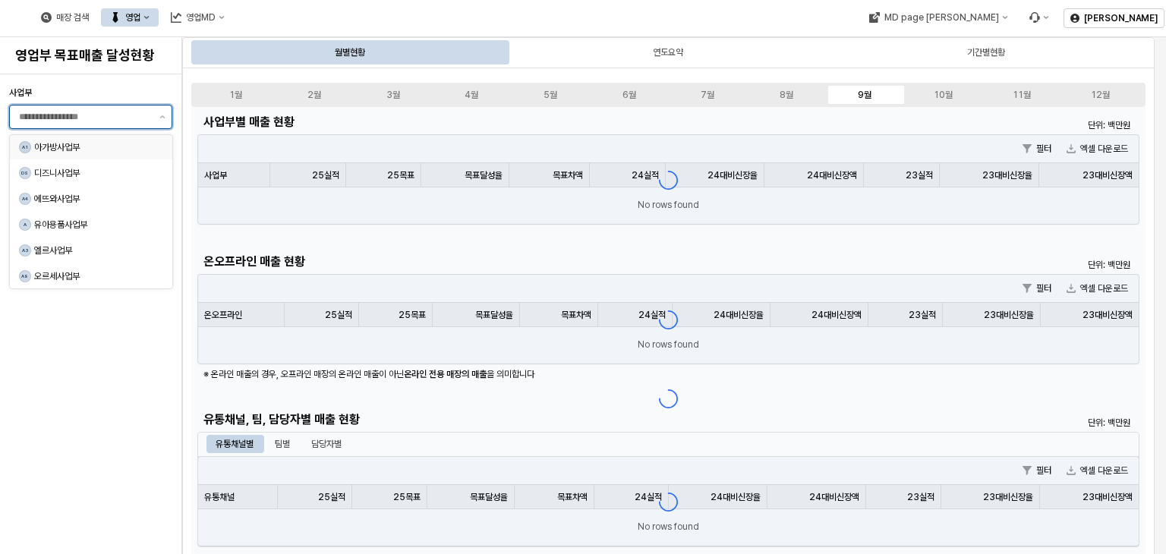
click at [111, 146] on div "아가방사업부" at bounding box center [94, 147] width 120 height 12
click at [116, 359] on div "사업부 아가방사업부 브랜드 디즈니베이비" at bounding box center [90, 313] width 163 height 467
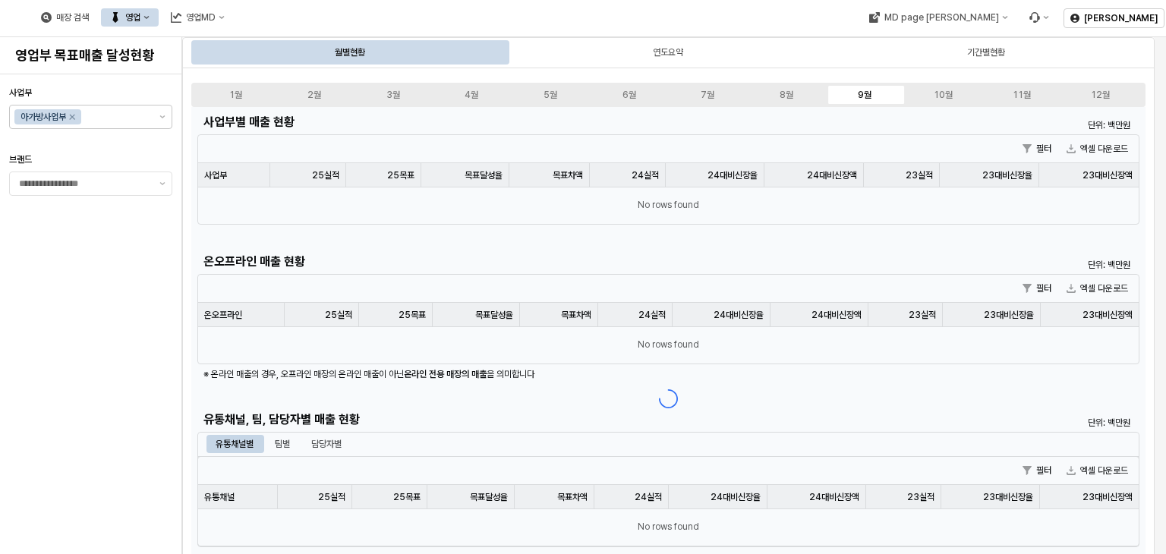
click at [762, 16] on div "매장 검색 영업 영업MD" at bounding box center [445, 18] width 891 height 32
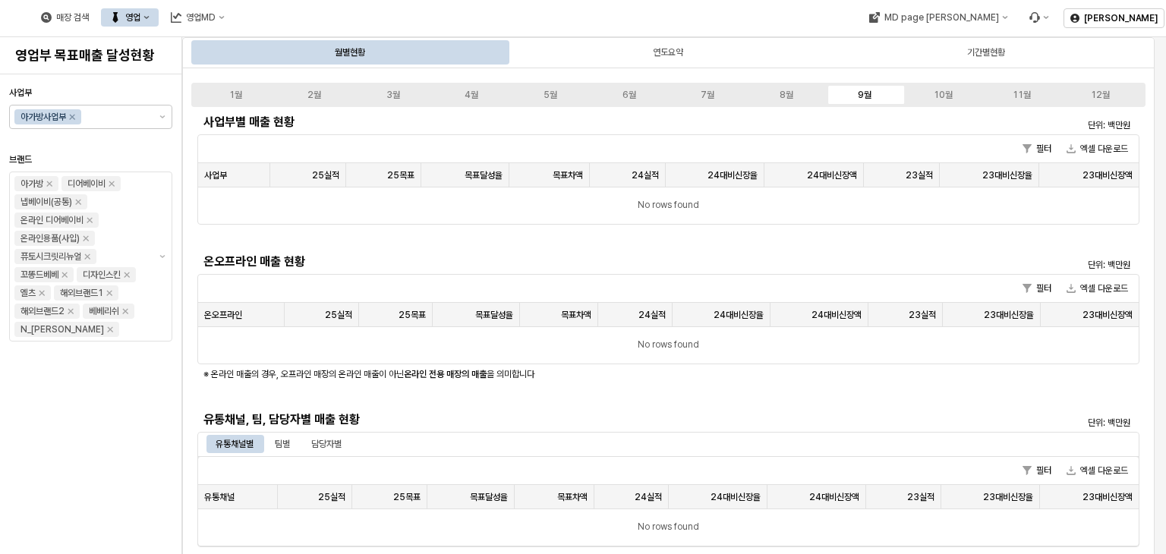
click at [105, 401] on div "사업부 아가방사업부 브랜드 아가방 디어베이비 냅베이비(공통) 온라인 디어베이비 온라인용품(사입) 퓨토시크릿리뉴얼 꼬똥드베베 디자인스킨 엘츠 해…" at bounding box center [90, 313] width 163 height 467
click at [79, 458] on div "사업부 아가방사업부 브랜드 아가방 디어베이비 냅베이비(공통) 온라인 디어베이비 온라인용품(사입) 퓨토시크릿리뉴얼 꼬똥드베베 디자인스킨 엘츠 해…" at bounding box center [90, 313] width 163 height 467
click at [335, 439] on div "담당자별" at bounding box center [326, 444] width 30 height 18
click at [559, 416] on h5 "유통채널, 팀, 담당자별 매출 현황" at bounding box center [550, 419] width 694 height 15
click at [784, 95] on div "8월" at bounding box center [786, 95] width 14 height 11
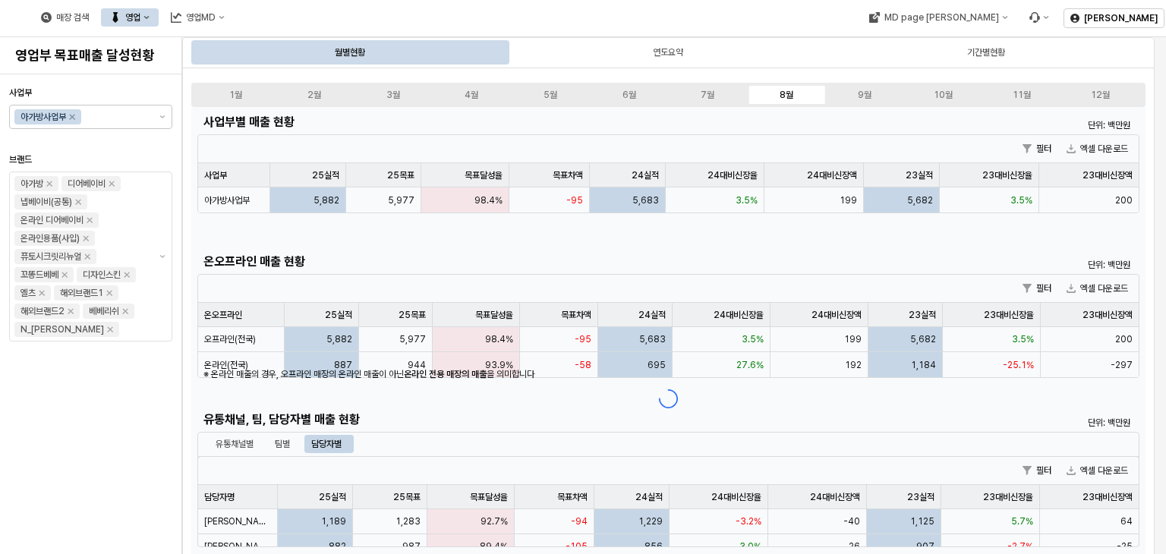
scroll to position [228, 0]
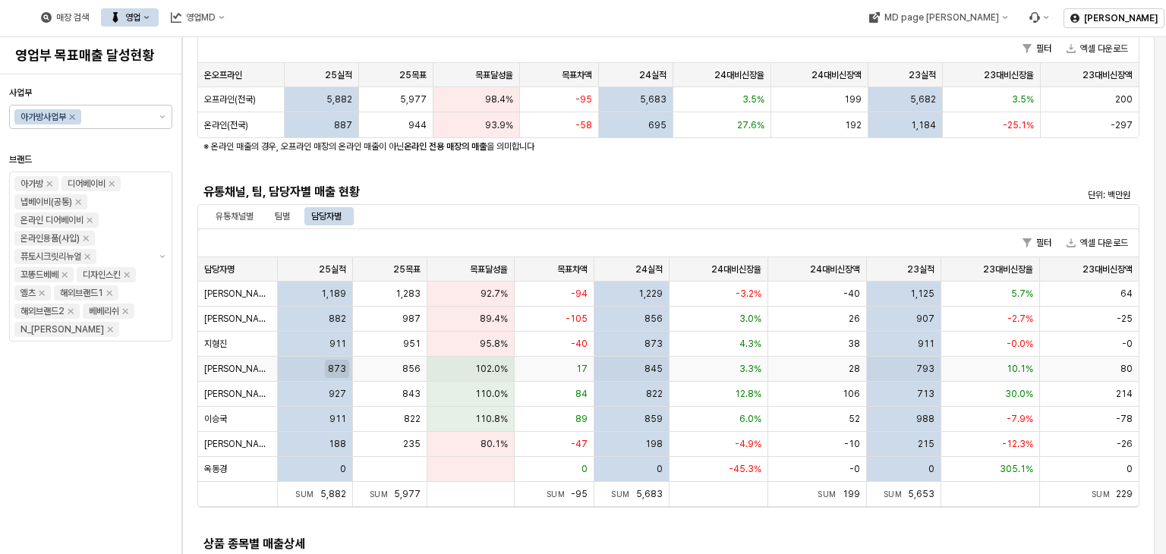
click at [332, 368] on span "873" at bounding box center [337, 369] width 18 height 12
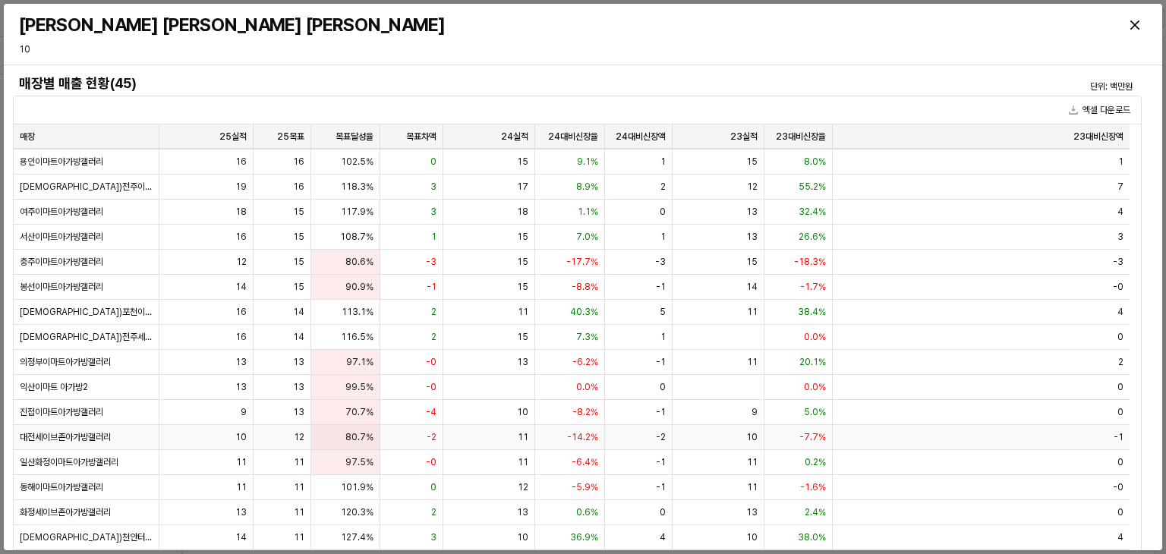
scroll to position [103, 0]
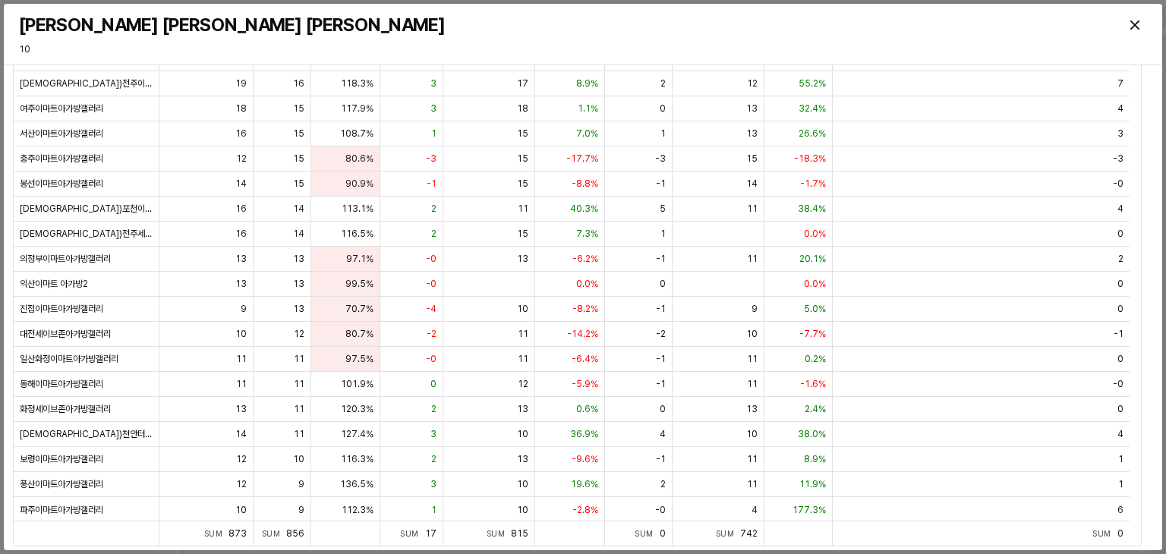
click at [403, 30] on h3 "[PERSON_NAME] [PERSON_NAME] [PERSON_NAME]" at bounding box center [440, 24] width 843 height 21
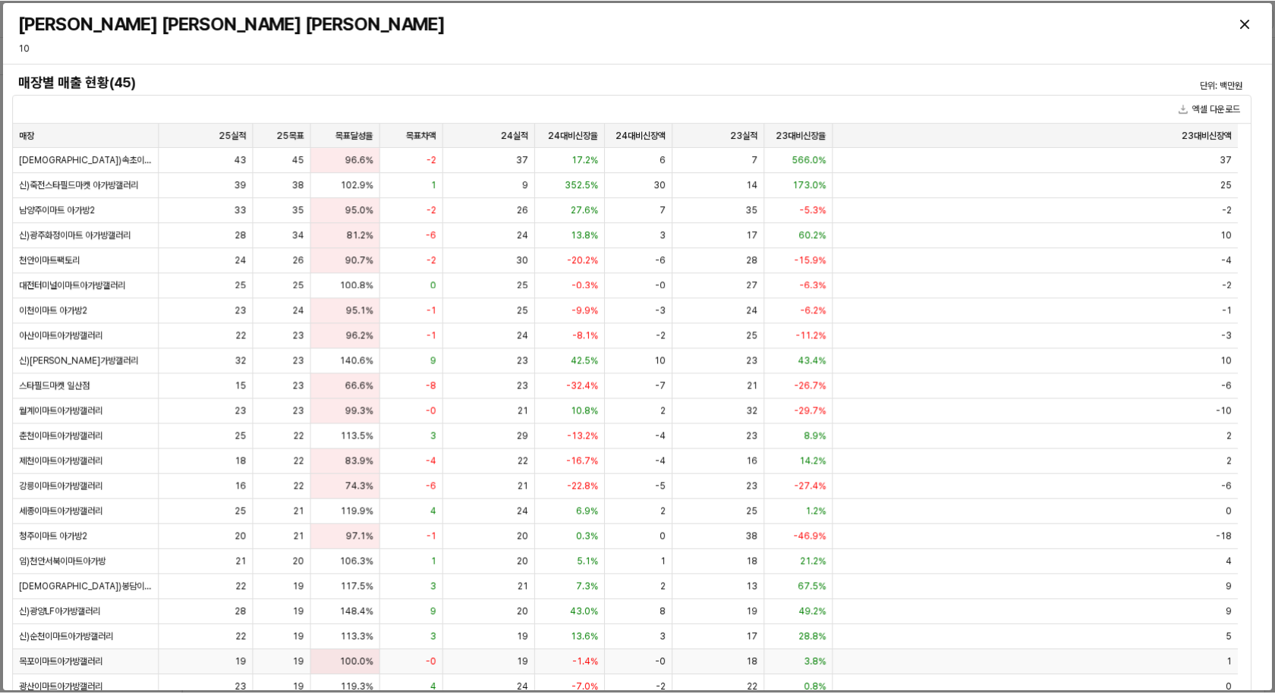
scroll to position [228, 0]
